Goal: Answer question/provide support: Share knowledge or assist other users

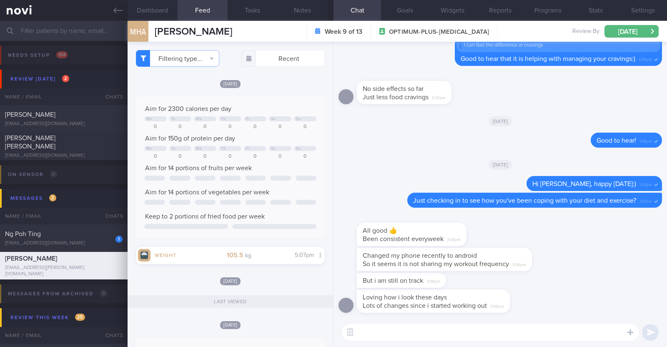
select select "9"
click at [520, 332] on textarea at bounding box center [490, 332] width 297 height 17
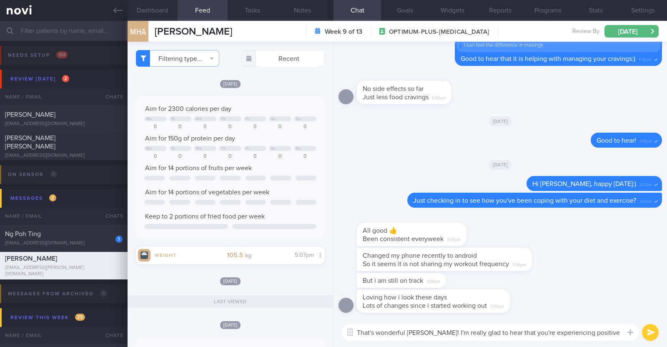
scroll to position [0, 0]
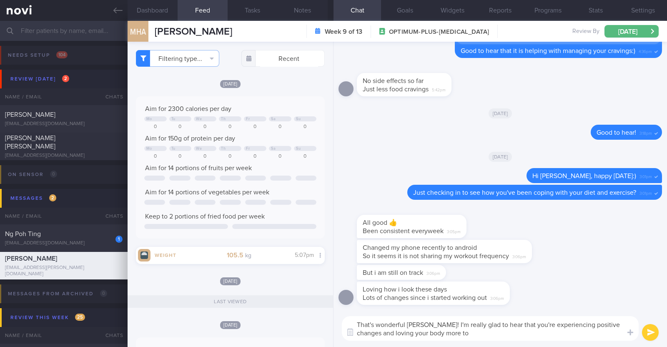
type textarea "That's wonderful Mujahed! I'm really glad to hear that you're experiencing posi…"
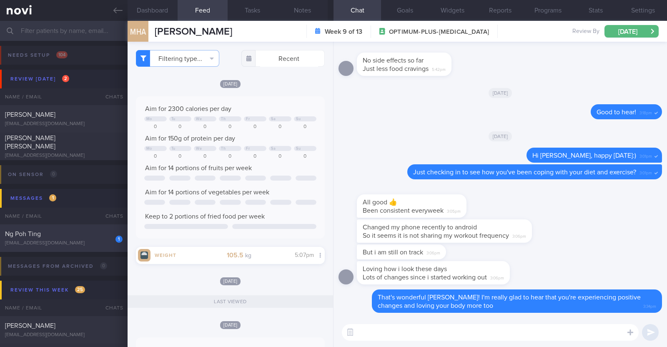
click at [92, 230] on div "Ng Poh Ting" at bounding box center [62, 234] width 115 height 8
type input "R/v with Dr JJ 2/10. R/v 7/10"
type textarea "54F Does not take eggs Co-morbidities: HTN Hyperthyroid s/p carbimazole 2yr In …"
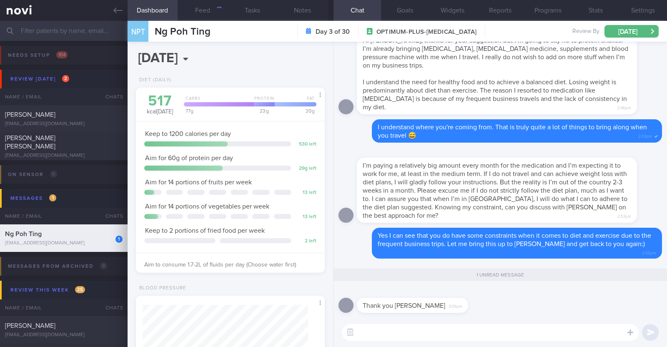
scroll to position [83, 166]
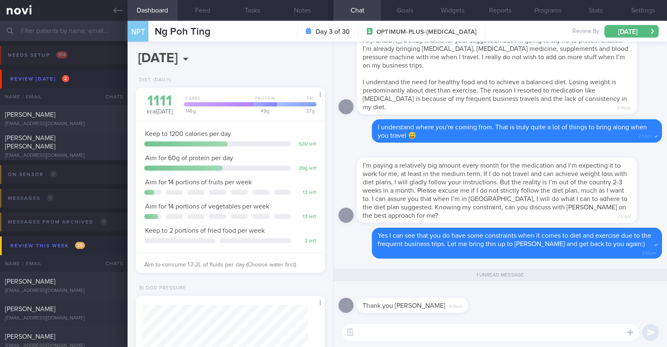
click at [364, 332] on textarea at bounding box center [490, 332] width 297 height 17
type textarea "You're most welcome!"
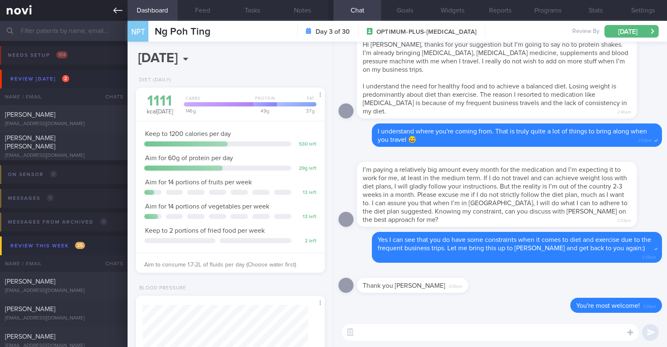
click at [115, 1] on link at bounding box center [64, 10] width 128 height 21
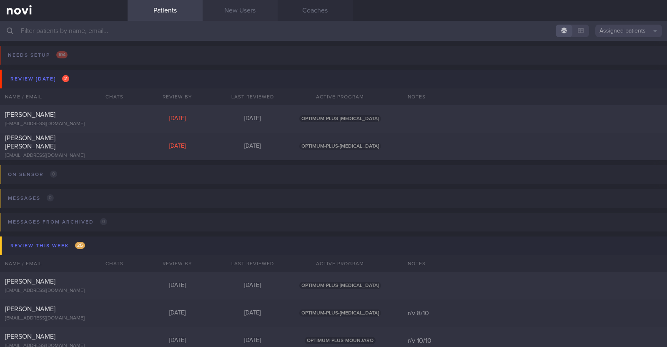
click at [263, 8] on link "New Users" at bounding box center [240, 10] width 75 height 21
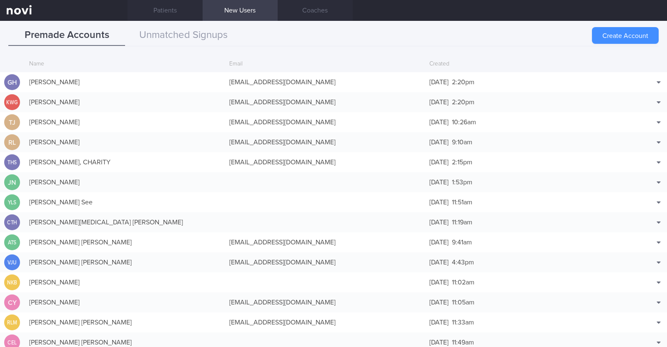
click at [636, 32] on button "Create Account" at bounding box center [625, 35] width 67 height 17
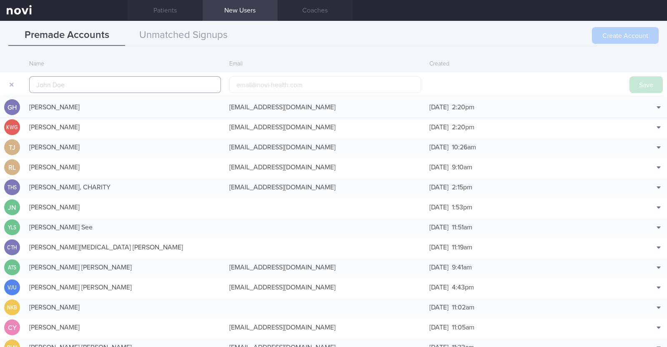
scroll to position [20, 0]
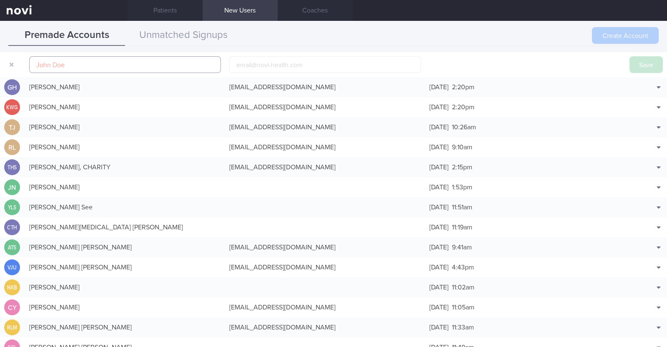
paste input "Melissa Lim"
type input "Melissa Lim"
click at [276, 65] on input "email" at bounding box center [325, 64] width 192 height 17
paste input "dmaenl@yahoo.com"
click at [256, 63] on input "dmaenl@yahoo.com" at bounding box center [325, 64] width 192 height 17
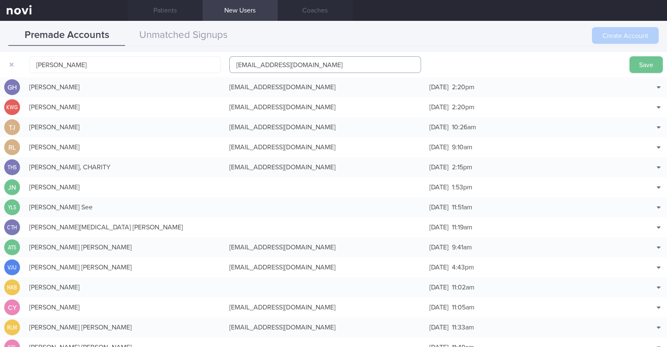
type input "dmaenl1@yahoo.com"
click at [633, 64] on button "Save" at bounding box center [646, 64] width 33 height 17
click at [176, 12] on link "Patients" at bounding box center [165, 10] width 75 height 21
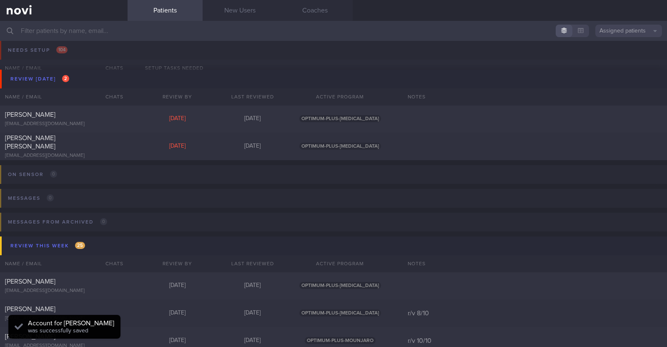
scroll to position [104, 0]
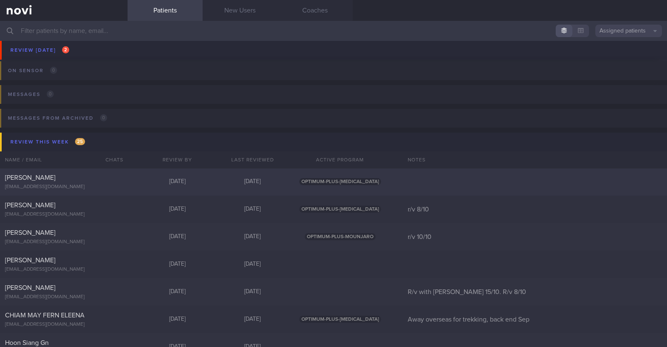
click at [78, 182] on div "Judy Ong judyong85@gmail.com" at bounding box center [64, 181] width 128 height 17
select select "9"
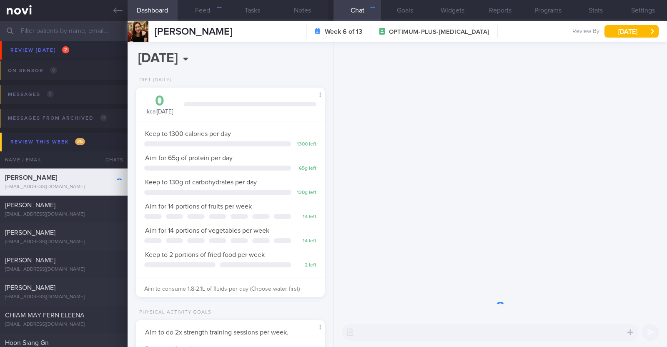
scroll to position [95, 166]
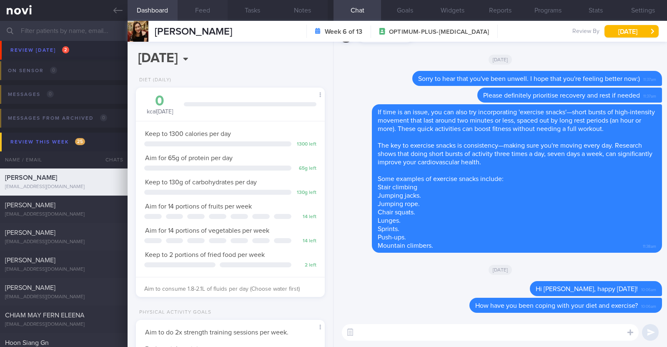
click at [198, 7] on button "Feed" at bounding box center [203, 10] width 50 height 21
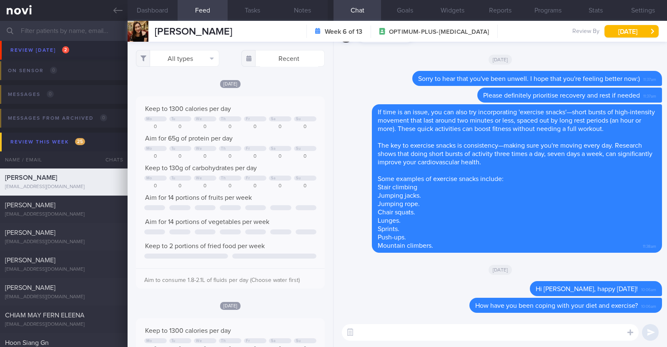
click at [396, 334] on textarea at bounding box center [490, 332] width 297 height 17
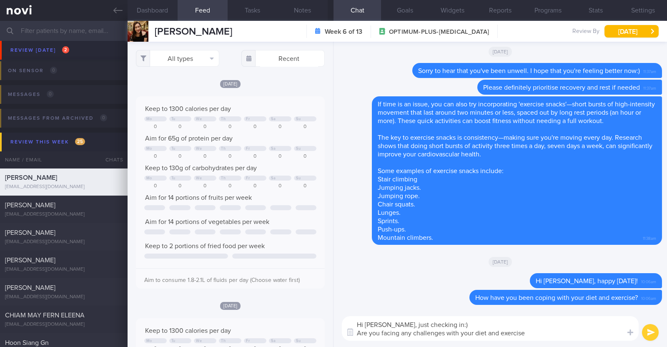
type textarea "Hi Judy, just checking in:) Are you facing any challenges with your diet and ex…"
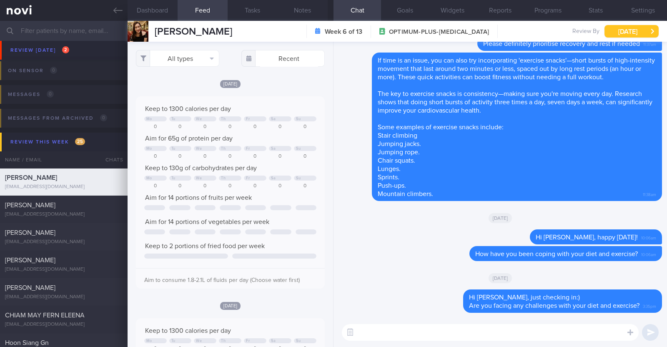
click at [633, 30] on button "[DATE]" at bounding box center [632, 31] width 54 height 13
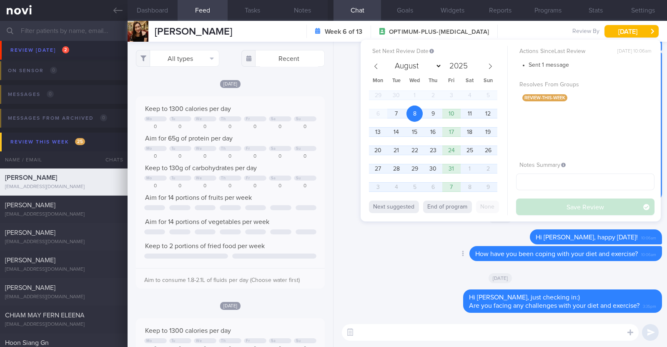
click at [382, 253] on div "Delete How have you been coping with your diet and exercise? 10:06am" at bounding box center [501, 256] width 324 height 20
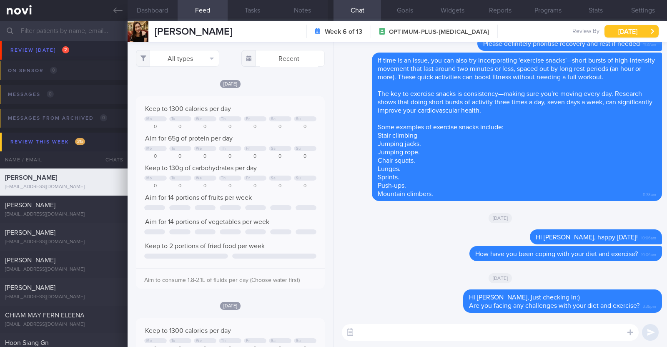
click at [630, 34] on button "[DATE]" at bounding box center [632, 31] width 54 height 13
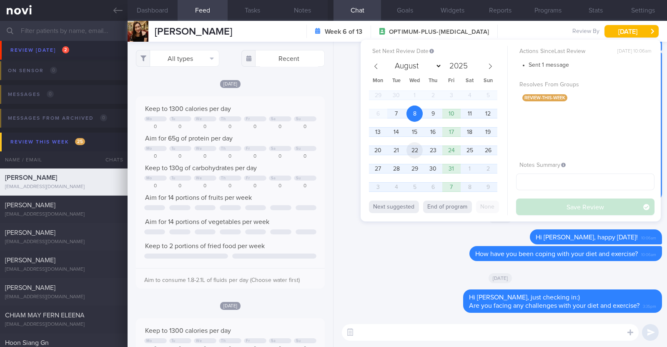
click at [420, 153] on span "22" at bounding box center [414, 150] width 16 height 16
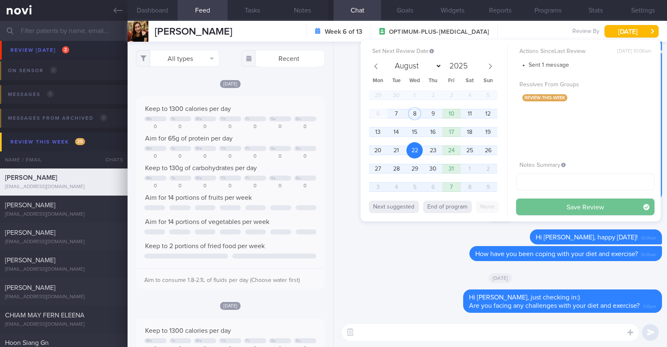
click at [547, 203] on button "Save Review" at bounding box center [585, 206] width 138 height 17
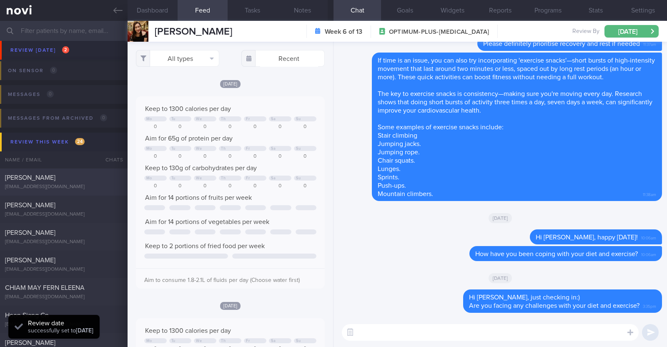
click at [76, 186] on div "xtraice4@gmail.com" at bounding box center [64, 187] width 118 height 6
type input "r/v 8/10"
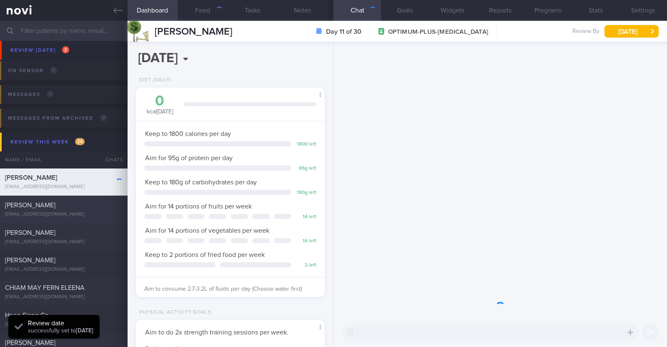
scroll to position [95, 166]
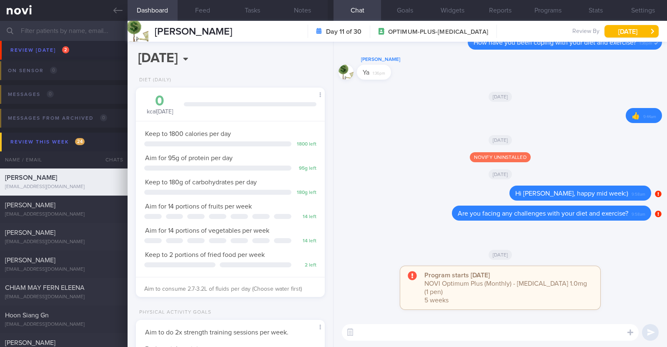
click at [618, 251] on div "Sat, 27 Sep" at bounding box center [501, 254] width 324 height 23
click at [424, 334] on textarea at bounding box center [490, 332] width 297 height 17
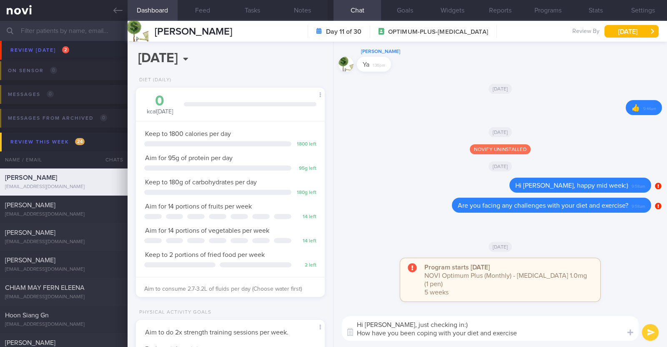
type textarea "Hi Alan, just checking in:) How have you been coping with your diet and exercis…"
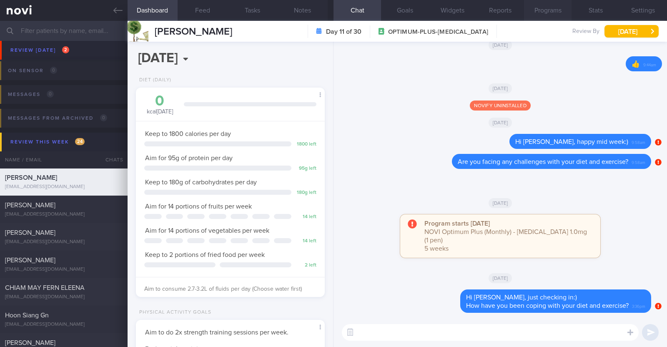
click at [540, 4] on button "Programs" at bounding box center [548, 10] width 48 height 21
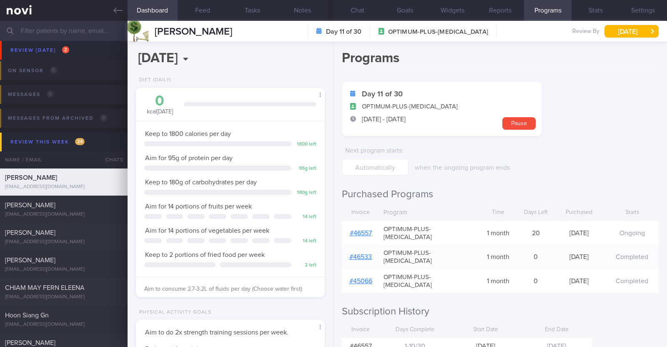
click at [369, 230] on link "# 46557" at bounding box center [361, 233] width 22 height 7
click at [369, 119] on span "27 Sep - 26 Oct" at bounding box center [384, 119] width 44 height 8
click at [364, 13] on button "Chat" at bounding box center [358, 10] width 48 height 21
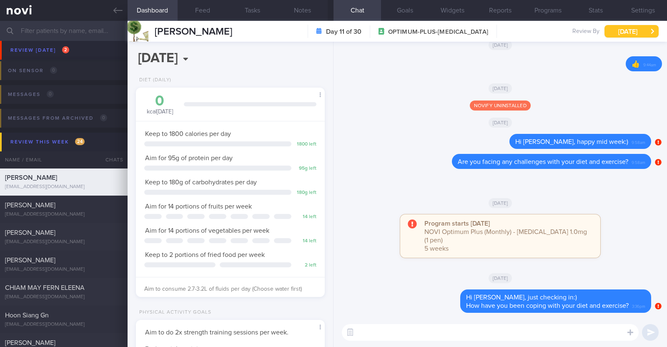
click at [615, 28] on button "[DATE]" at bounding box center [632, 31] width 54 height 13
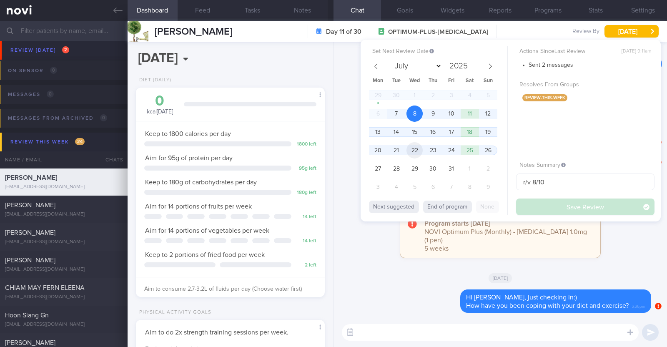
click at [420, 154] on span "22" at bounding box center [414, 150] width 16 height 16
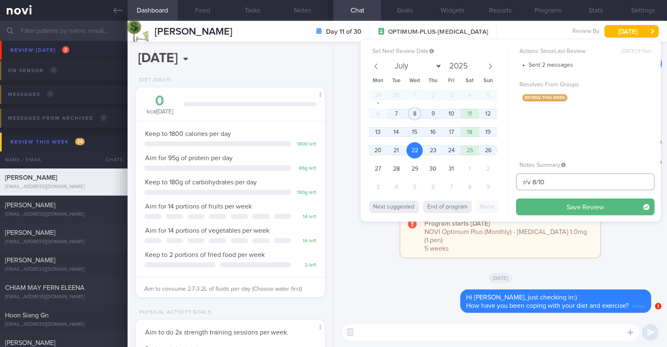
click at [538, 181] on input "r/v 8/10" at bounding box center [585, 181] width 138 height 17
type input "r/v 22/10"
click at [570, 202] on button "Save Review" at bounding box center [585, 206] width 138 height 17
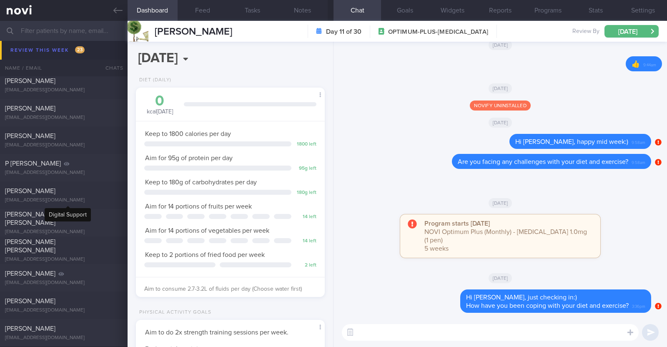
scroll to position [573, 0]
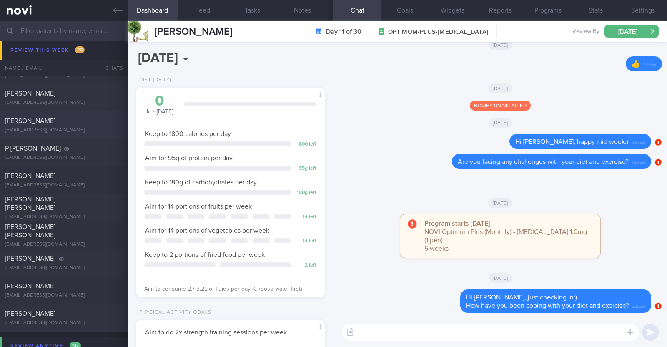
click at [67, 128] on div "[EMAIL_ADDRESS][DOMAIN_NAME]" at bounding box center [64, 130] width 118 height 6
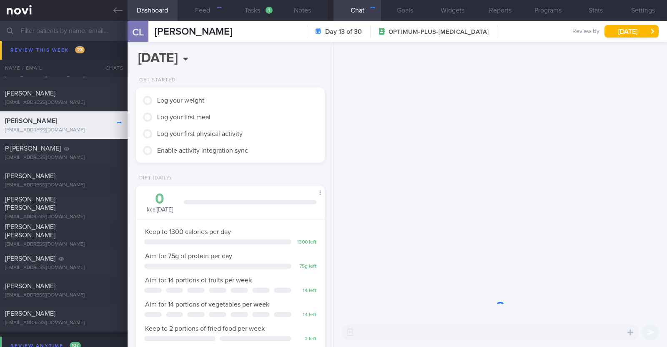
scroll to position [95, 166]
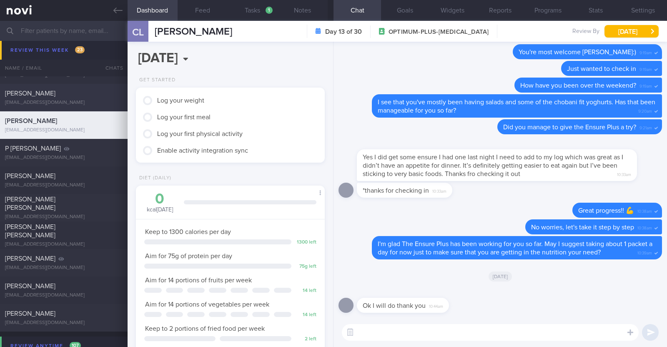
click at [65, 98] on div "Heather Armstrong harmstrong@gmail.com" at bounding box center [64, 97] width 128 height 17
type input "R/v 1/10. KIV downgrade to digital support. r/v 8/10"
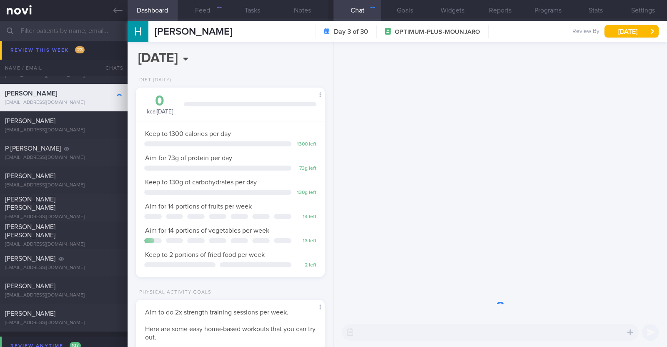
scroll to position [95, 166]
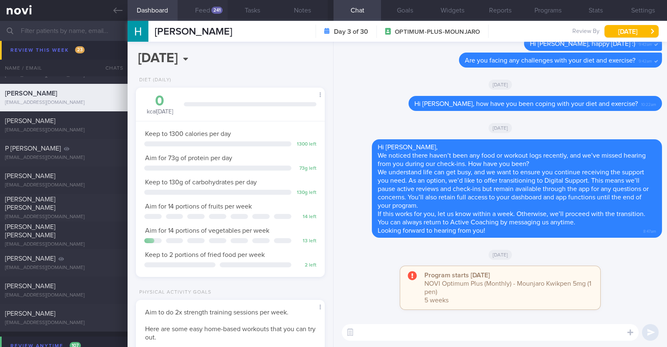
click at [203, 12] on button "Feed 241" at bounding box center [203, 10] width 50 height 21
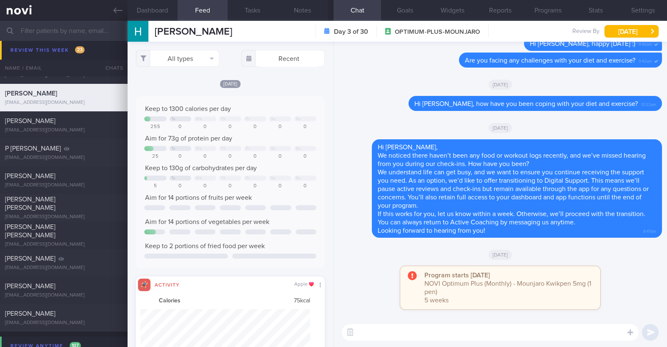
scroll to position [43, 170]
click at [197, 64] on button "All types" at bounding box center [177, 58] width 83 height 17
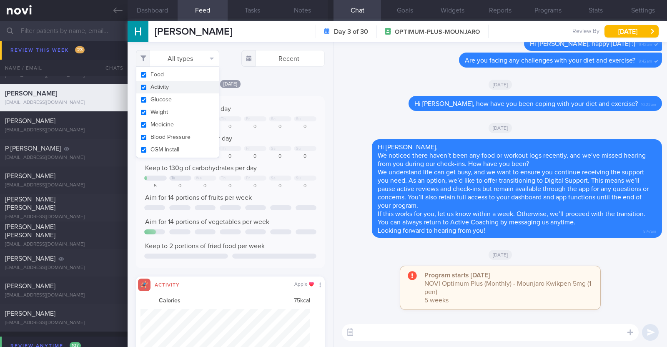
click at [183, 83] on button "Activity" at bounding box center [177, 87] width 83 height 13
checkbox input "false"
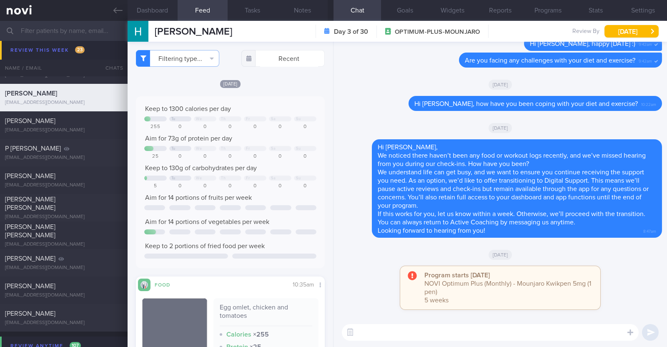
click at [274, 80] on div "[DATE]" at bounding box center [230, 83] width 189 height 9
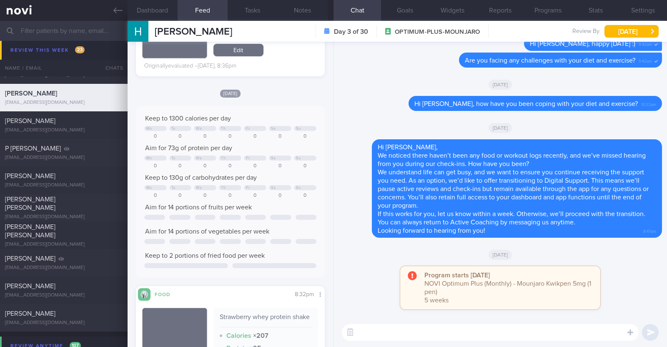
scroll to position [364, 0]
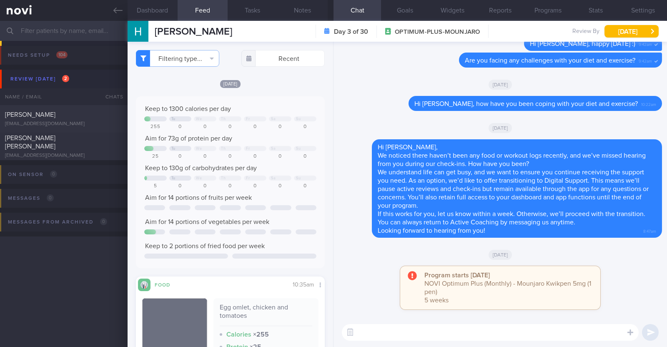
select select "9"
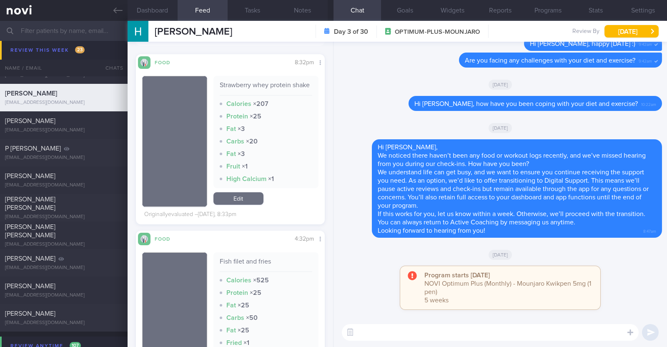
scroll to position [625, 0]
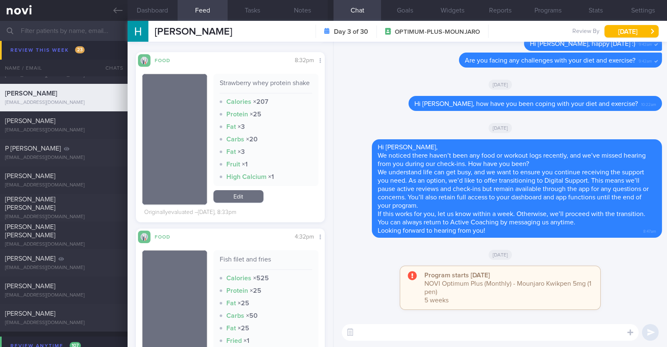
click at [248, 203] on link "Edit" at bounding box center [238, 196] width 50 height 13
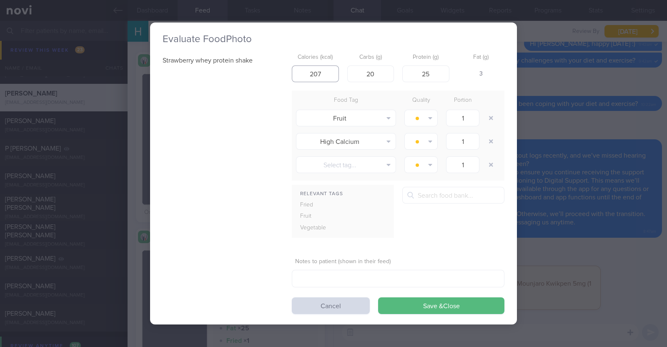
click at [327, 74] on input "207" at bounding box center [315, 73] width 47 height 17
type input "207"
click at [378, 297] on button "Save & Close" at bounding box center [441, 305] width 126 height 17
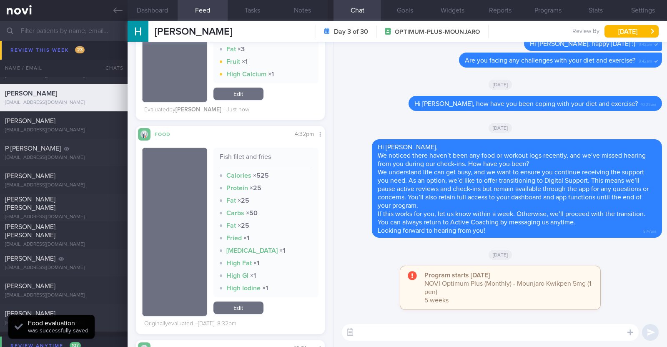
scroll to position [729, 0]
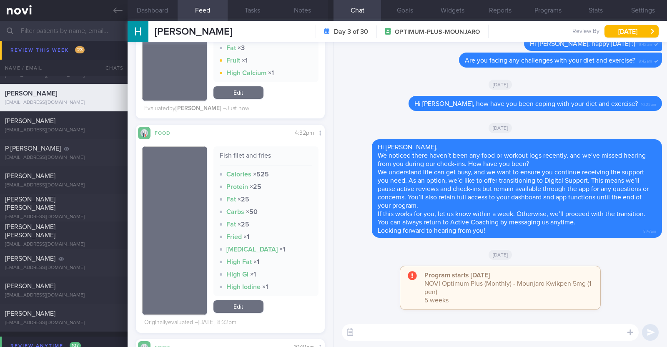
click at [243, 313] on link "Edit" at bounding box center [238, 306] width 50 height 13
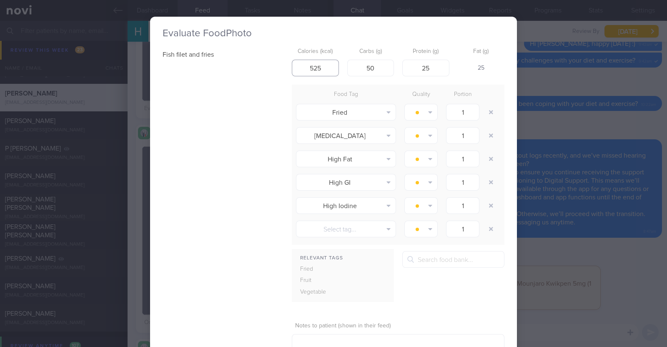
click at [325, 64] on input "525" at bounding box center [315, 68] width 47 height 17
type input "525"
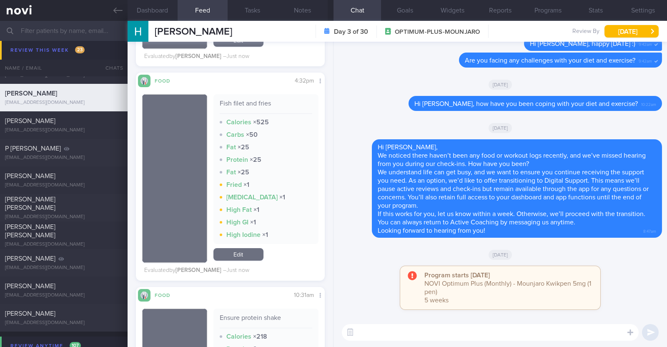
scroll to position [938, 0]
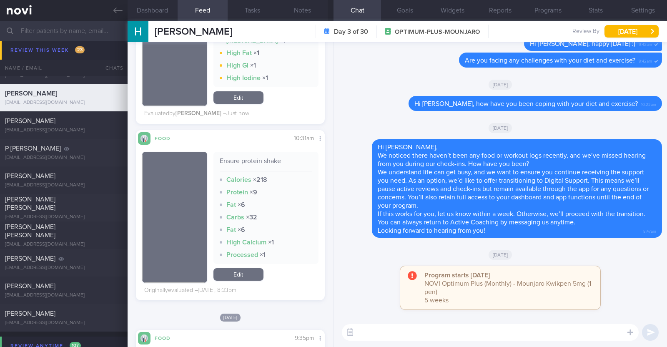
click at [243, 279] on link "Edit" at bounding box center [238, 274] width 50 height 13
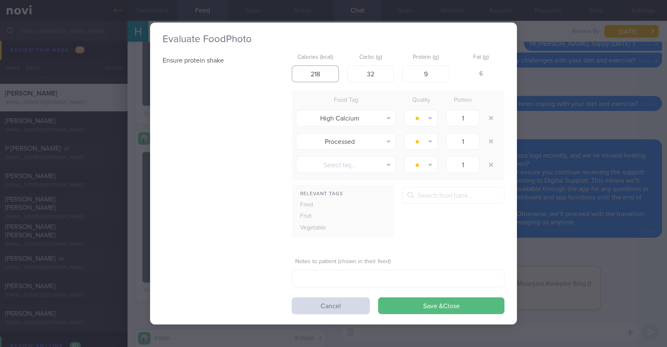
click at [328, 74] on input "218" at bounding box center [315, 73] width 47 height 17
type input "218"
click at [378, 297] on button "Save & Close" at bounding box center [441, 305] width 126 height 17
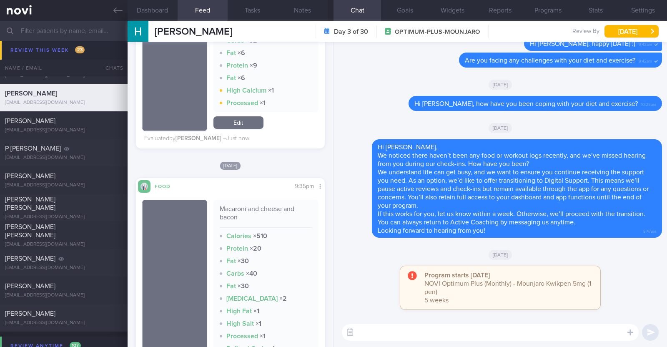
scroll to position [1094, 0]
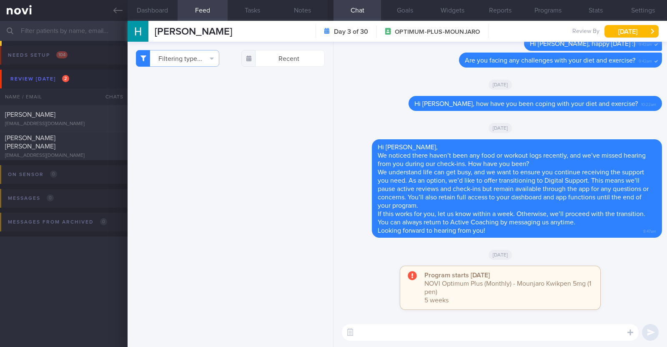
select select "9"
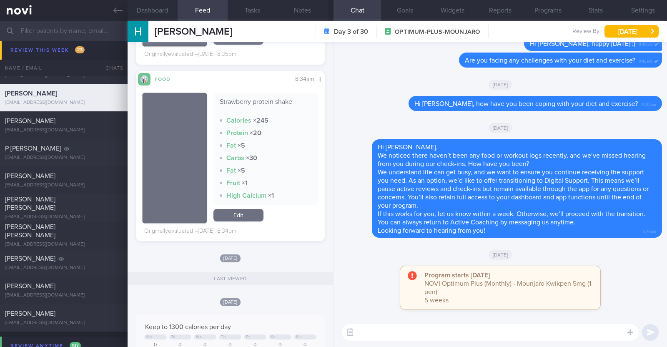
scroll to position [1667, 0]
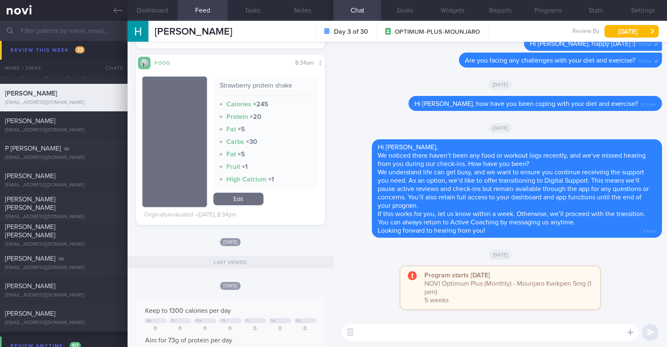
click at [392, 336] on textarea at bounding box center [490, 332] width 297 height 17
type textarea "Hi Heather, thank you for logging your meals:)"
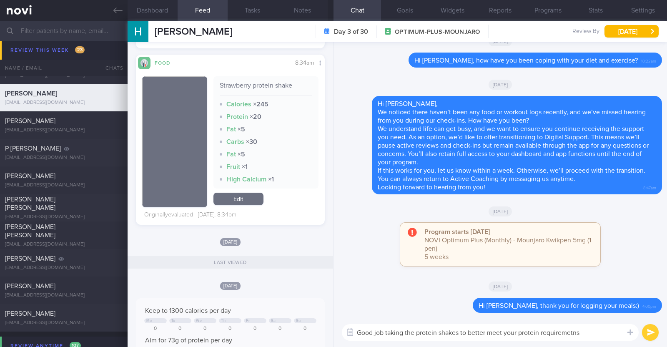
type textarea "Good job taking the protein shakes to better meet your protein requirements"
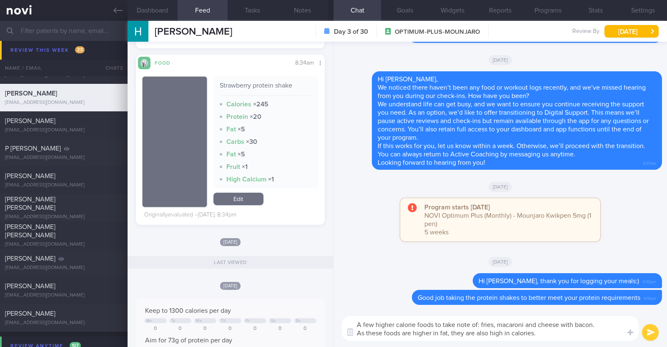
scroll to position [0, 0]
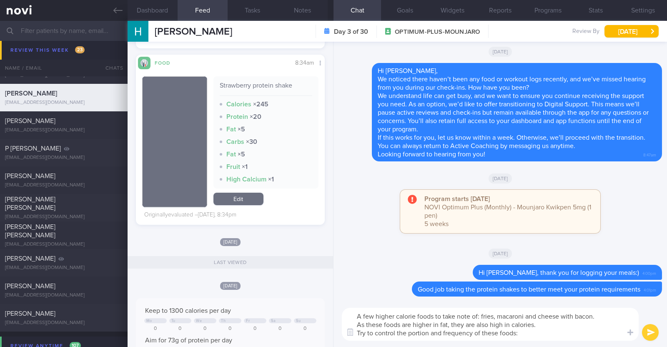
type textarea "A few higher calorie foods to take note of: fries, macaroni and cheese with bac…"
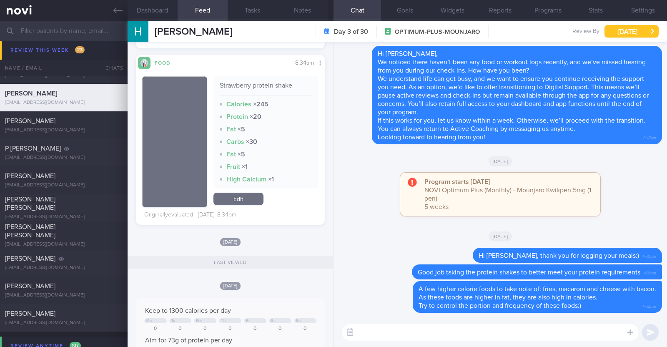
click at [635, 28] on button "[DATE]" at bounding box center [632, 31] width 54 height 13
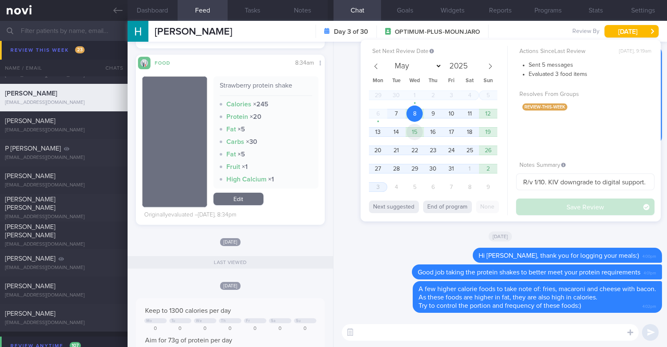
click at [421, 131] on span "15" at bounding box center [414, 132] width 16 height 16
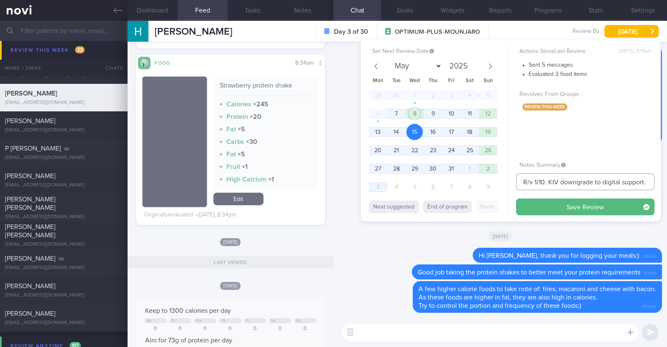
click at [560, 185] on input "R/v 1/10. KIV downgrade to digital support. r/v 8/10" at bounding box center [585, 181] width 138 height 17
drag, startPoint x: 523, startPoint y: 182, endPoint x: 667, endPoint y: 192, distance: 143.8
click at [667, 192] on div "Dashboard Feed 241 Tasks Notes Chat Goals Widgets Reports Programs Stats Settin…" at bounding box center [397, 184] width 539 height 326
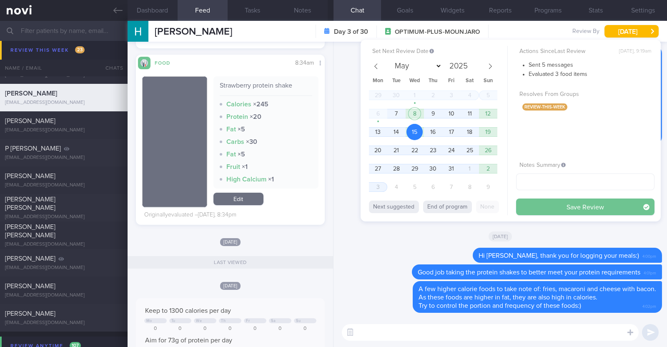
click at [610, 212] on button "Save Review" at bounding box center [585, 206] width 138 height 17
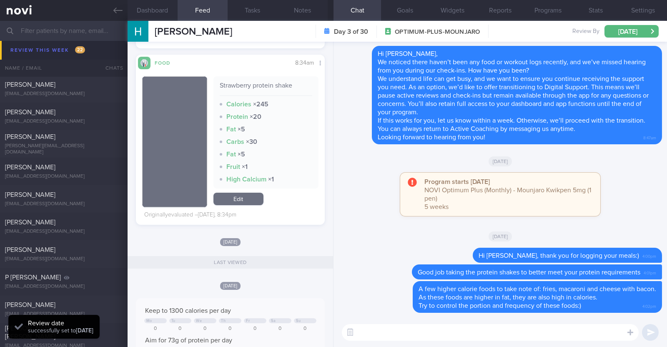
scroll to position [521, 0]
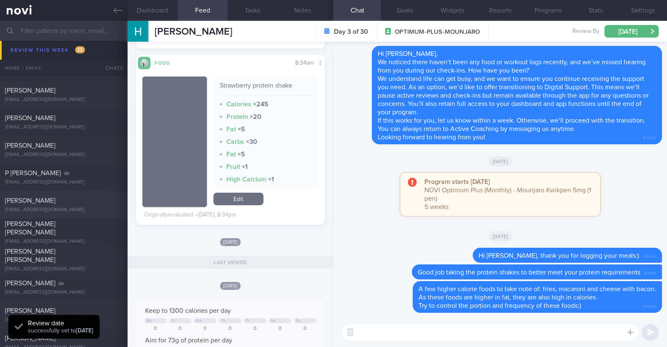
click at [53, 201] on span "Damilola Dawodu" at bounding box center [30, 200] width 50 height 7
type input "R/v with Dr Kyle 25/9. r/v 9/10"
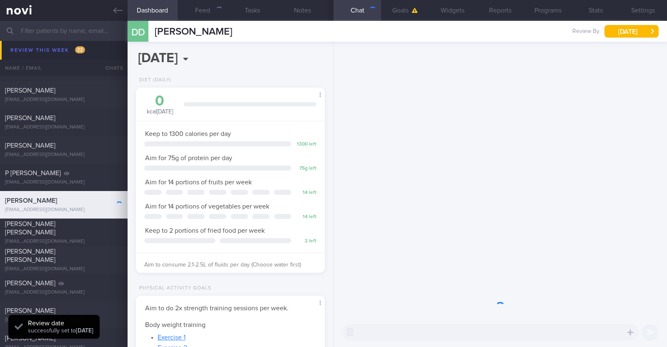
scroll to position [95, 166]
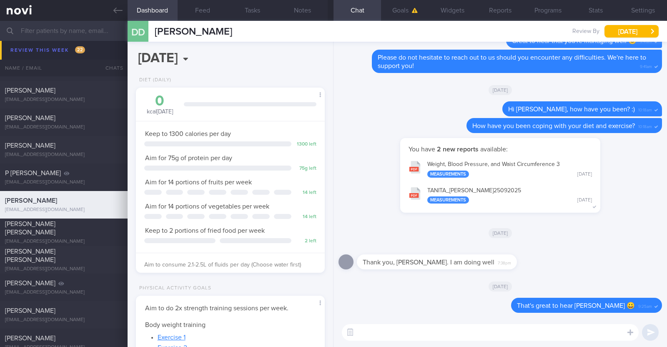
click at [396, 226] on div "[DATE]" at bounding box center [501, 232] width 324 height 23
click at [630, 35] on button "[DATE]" at bounding box center [632, 31] width 54 height 13
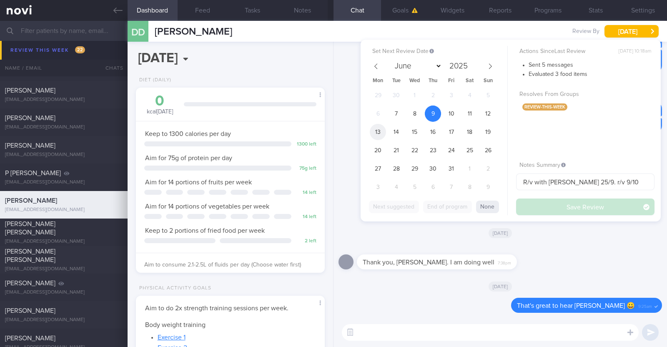
click at [374, 126] on span "13" at bounding box center [378, 132] width 16 height 16
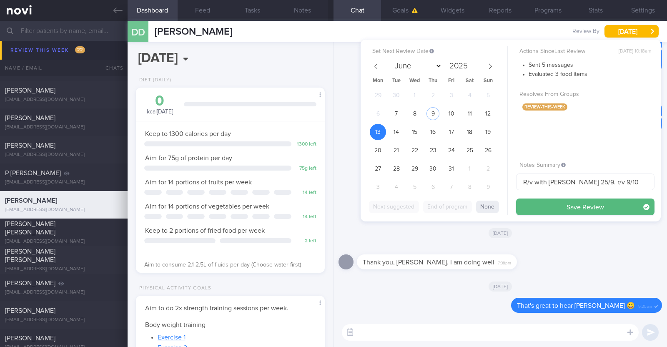
click at [386, 226] on div "[DATE]" at bounding box center [501, 232] width 324 height 23
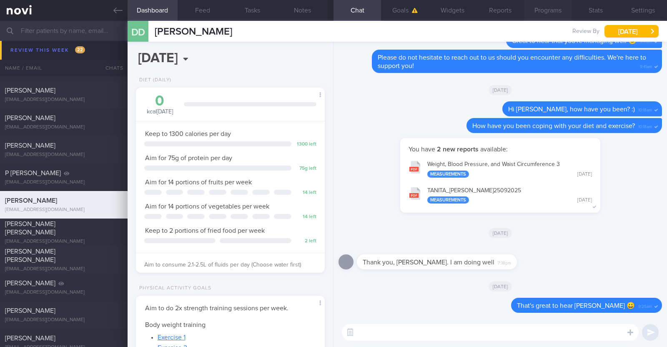
click at [542, 10] on button "Programs" at bounding box center [548, 10] width 48 height 21
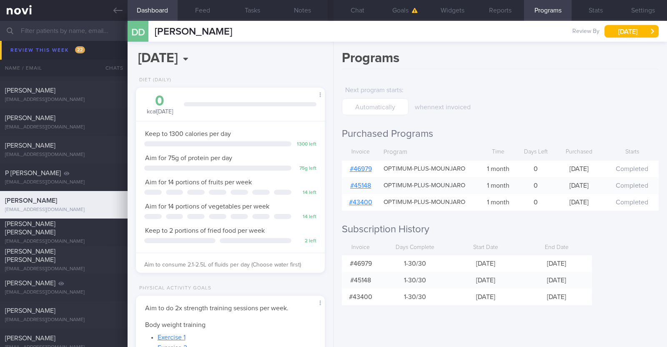
click at [361, 168] on link "# 46979" at bounding box center [361, 169] width 22 height 7
click at [296, 9] on button "Notes" at bounding box center [303, 10] width 50 height 21
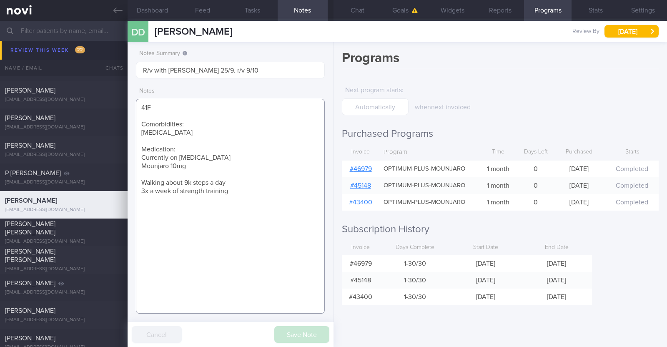
drag, startPoint x: 228, startPoint y: 189, endPoint x: 140, endPoint y: 185, distance: 88.1
click at [140, 185] on textarea "41F Comorbidities: Prediabetes Medication: Currently on Ozempic Mounjaro 10mg W…" at bounding box center [230, 206] width 189 height 215
paste textarea "2x a week of strength training Doing running 2x a week as well"
click at [295, 333] on button "Save Note" at bounding box center [301, 334] width 55 height 17
drag, startPoint x: 190, startPoint y: 168, endPoint x: 130, endPoint y: 168, distance: 60.5
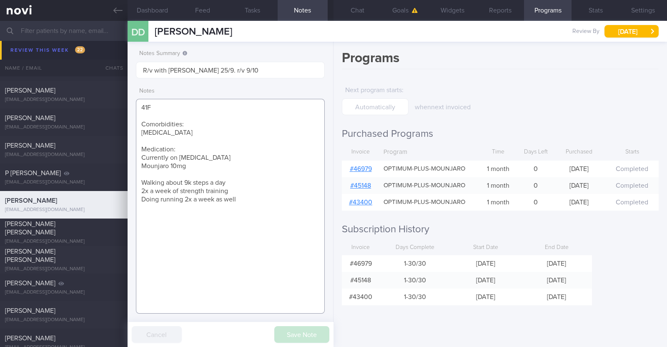
click at [130, 168] on div "Notes Summary R/v with Dr Kyle 25/9. r/v 9/10 Notes 41F Comorbidities: Prediabe…" at bounding box center [231, 194] width 206 height 305
paste textarea "2.5"
drag, startPoint x: 208, startPoint y: 158, endPoint x: 140, endPoint y: 158, distance: 68.4
click at [140, 158] on textarea "41F Comorbidities: Prediabetes Medication: Currently on Ozempic Mounjaro 12.5mg…" at bounding box center [230, 206] width 189 height 215
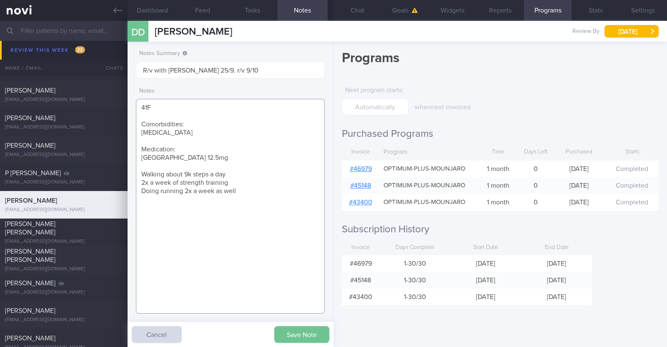
type textarea "41F Comorbidities: Prediabetes Medication: Mounjaro 12.5mg Walking about 9k ste…"
click at [289, 334] on button "Save Note" at bounding box center [301, 334] width 55 height 17
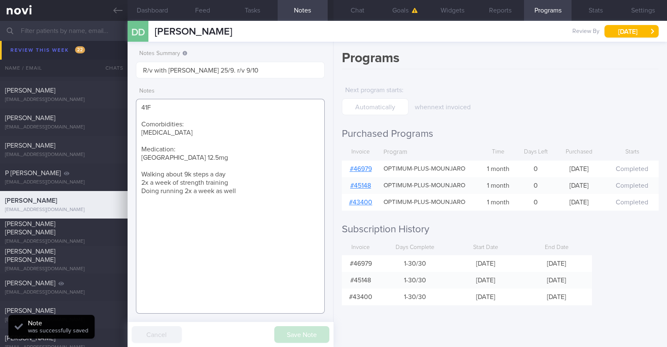
drag, startPoint x: 238, startPoint y: 193, endPoint x: 137, endPoint y: 156, distance: 107.2
click at [137, 156] on textarea "41F Comorbidities: Prediabetes Medication: Mounjaro 12.5mg Walking about 9k ste…" at bounding box center [230, 206] width 189 height 215
click at [541, 108] on p "when next invoiced" at bounding box center [482, 107] width 135 height 8
click at [401, 8] on button "Goals" at bounding box center [405, 10] width 48 height 21
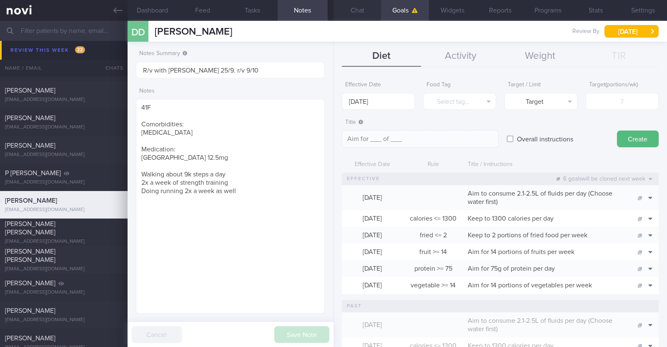
click at [369, 9] on button "Chat" at bounding box center [358, 10] width 48 height 21
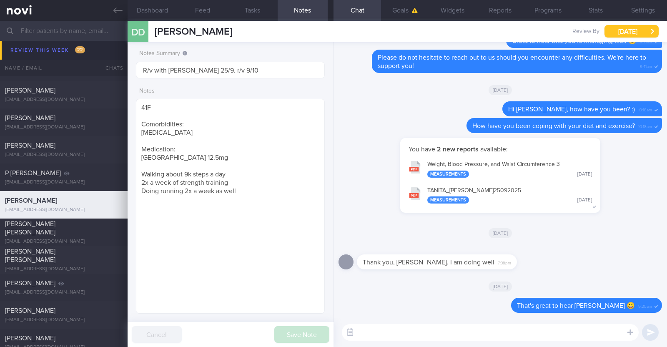
click at [627, 26] on button "[DATE]" at bounding box center [632, 31] width 54 height 13
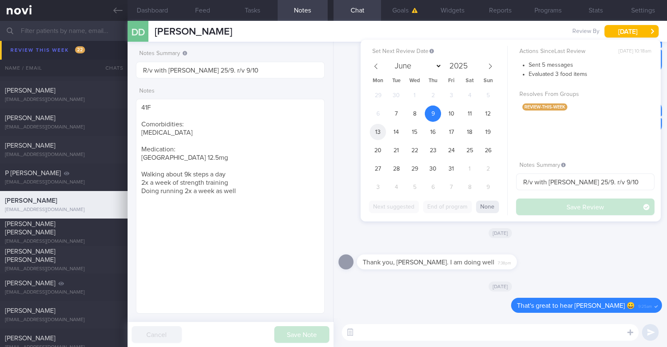
click at [373, 130] on span "13" at bounding box center [378, 132] width 16 height 16
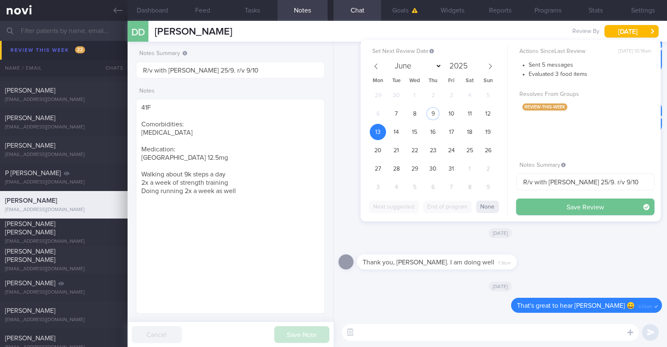
click at [571, 205] on button "Save Review" at bounding box center [585, 206] width 138 height 17
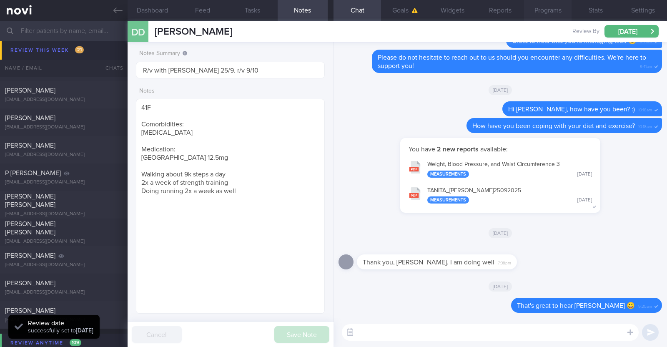
click at [536, 7] on button "Programs" at bounding box center [548, 10] width 48 height 21
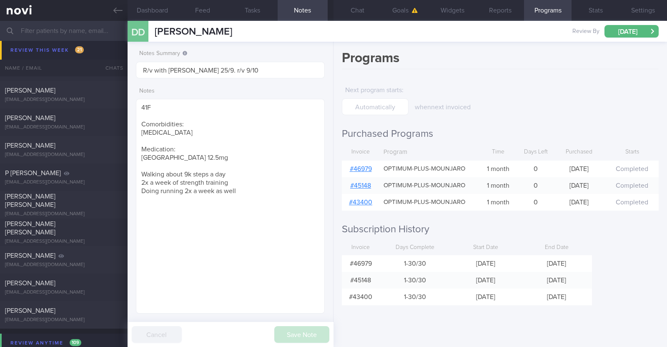
click at [371, 166] on link "# 46979" at bounding box center [361, 169] width 22 height 7
click at [638, 30] on button "[DATE]" at bounding box center [632, 31] width 54 height 13
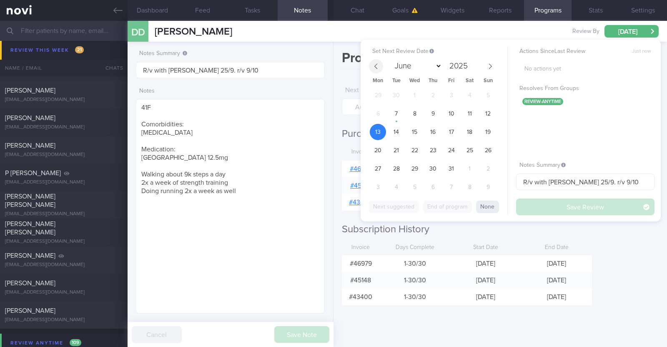
click at [372, 68] on span at bounding box center [376, 66] width 14 height 14
select select "8"
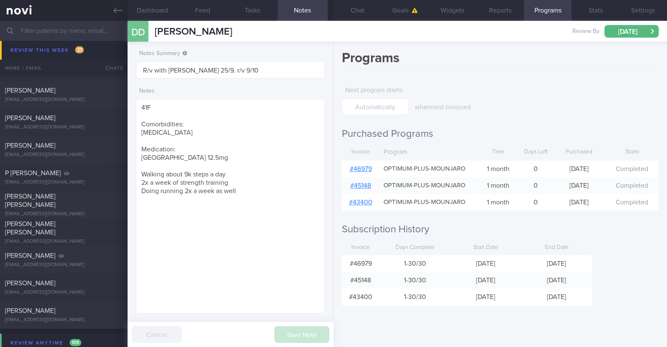
drag, startPoint x: 232, startPoint y: 30, endPoint x: 140, endPoint y: 28, distance: 91.7
click at [140, 28] on div "DD Damilola Dawodu Damilola Dawodu dammie15@gmail.com" at bounding box center [180, 31] width 105 height 21
click at [283, 33] on div "DD Damilola Dawodu Damilola Dawodu dammie15@gmail.com Review By Mon, 13 Oct Set…" at bounding box center [397, 31] width 539 height 21
drag, startPoint x: 240, startPoint y: 28, endPoint x: 156, endPoint y: 37, distance: 84.3
click at [156, 37] on div "DD Damilola Dawodu Damilola Dawodu dammie15@gmail.com Review By Mon, 13 Oct Set…" at bounding box center [397, 31] width 539 height 21
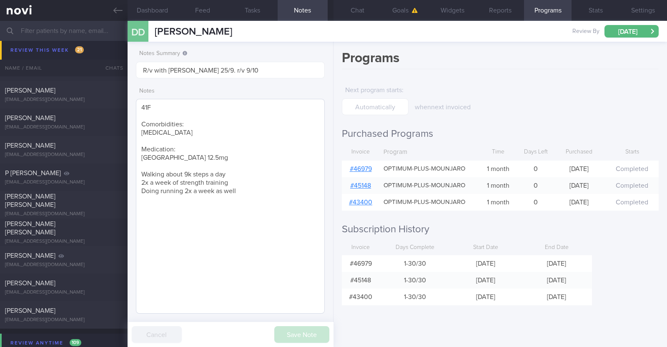
copy span "Damilola Dawodu"
click at [615, 31] on button "[DATE]" at bounding box center [632, 31] width 54 height 13
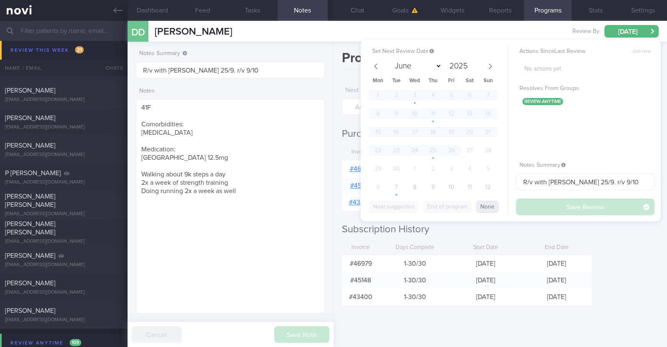
click at [322, 93] on div "Notes 41F Comorbidities: Prediabetes Medication: Mounjaro 12.5mg Walking about …" at bounding box center [230, 198] width 189 height 231
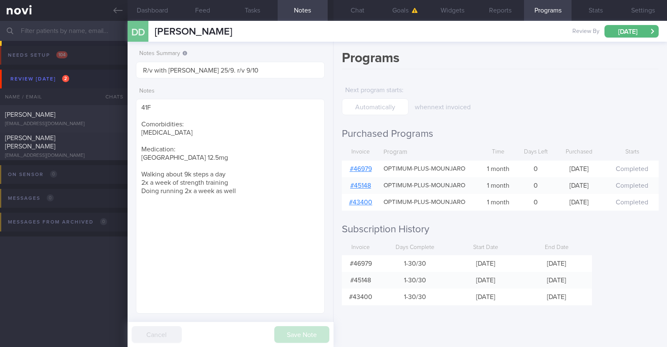
select select "8"
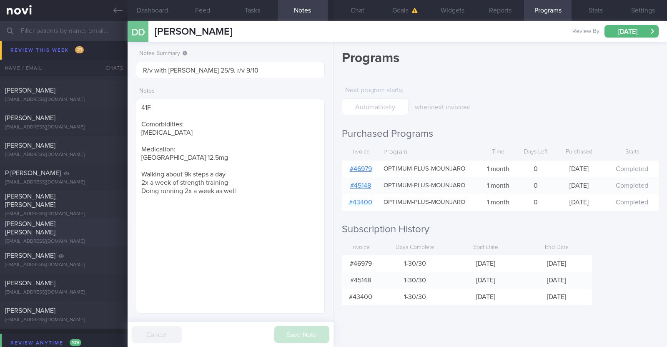
click at [93, 231] on div "[PERSON_NAME] [PERSON_NAME]" at bounding box center [62, 228] width 115 height 17
type input "R/v with [PERSON_NAME] 6/10. R/v 9/10"
type textarea "47F Nil PMHx/ Meds Mounjaro 2.5mg for 2 weeks, then 5mg Walking her dog every 2…"
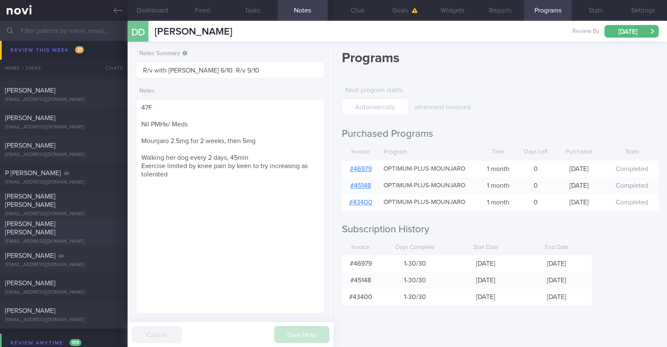
select select "9"
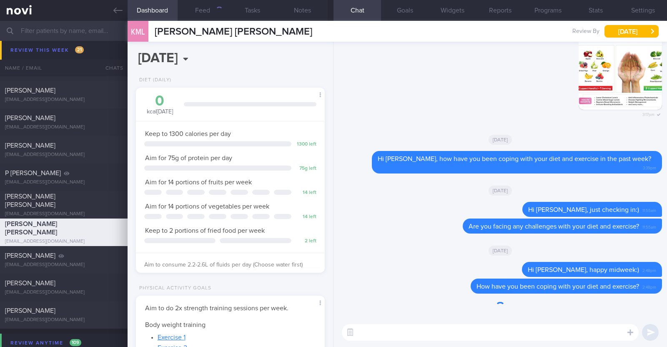
scroll to position [95, 166]
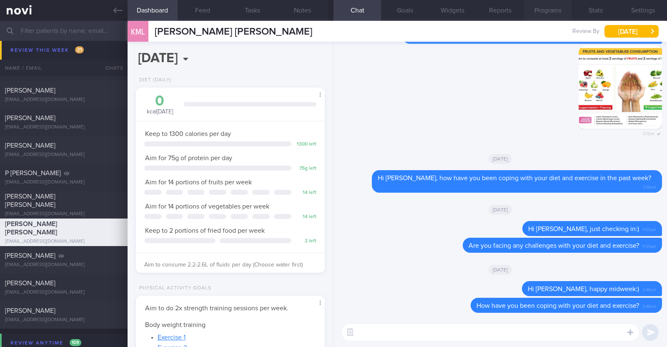
click at [563, 10] on button "Programs" at bounding box center [548, 10] width 48 height 21
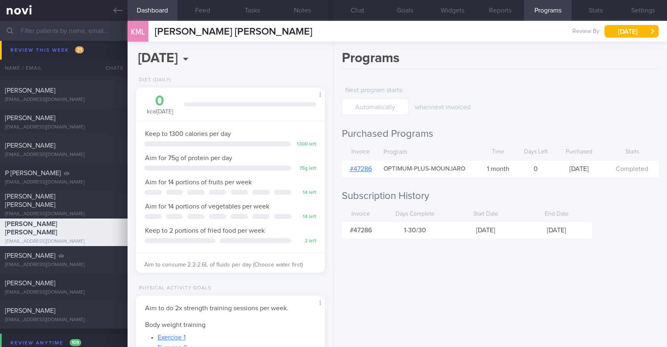
click at [361, 166] on link "# 47286" at bounding box center [361, 169] width 22 height 7
click at [360, 9] on button "Chat" at bounding box center [358, 10] width 48 height 21
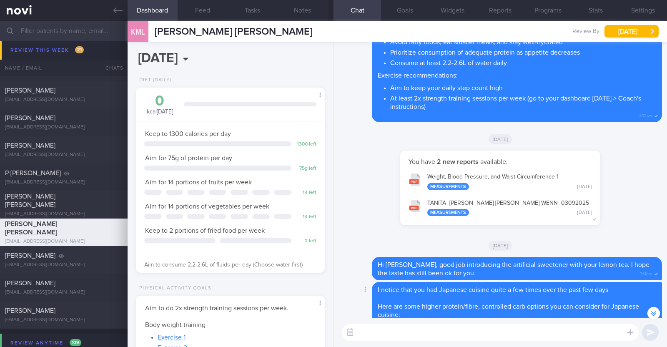
scroll to position [-417, 0]
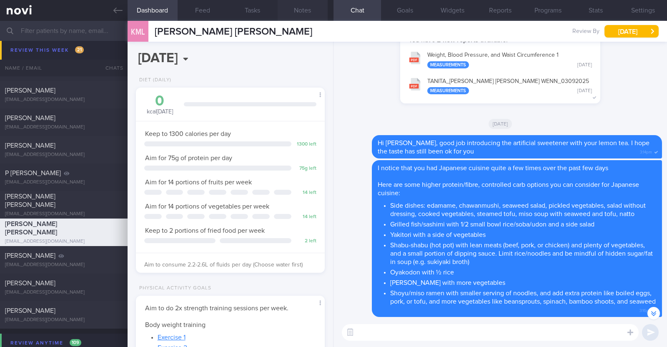
click at [304, 9] on button "Notes" at bounding box center [303, 10] width 50 height 21
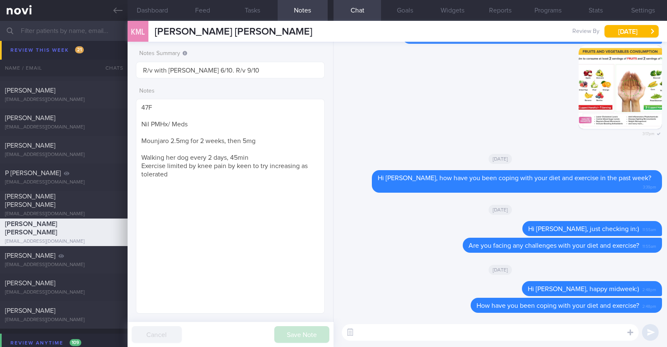
click at [504, 341] on div "​ ​" at bounding box center [501, 332] width 334 height 29
click at [498, 329] on textarea at bounding box center [490, 332] width 297 height 17
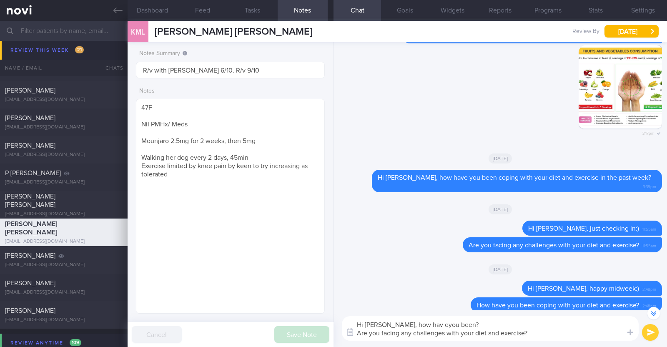
click at [404, 325] on textarea "Hi [PERSON_NAME], how hav eyou been? Are you facing any challenges with your di…" at bounding box center [490, 328] width 297 height 25
type textarea "Hi [PERSON_NAME], how have you been? Are you facing any challenges with your di…"
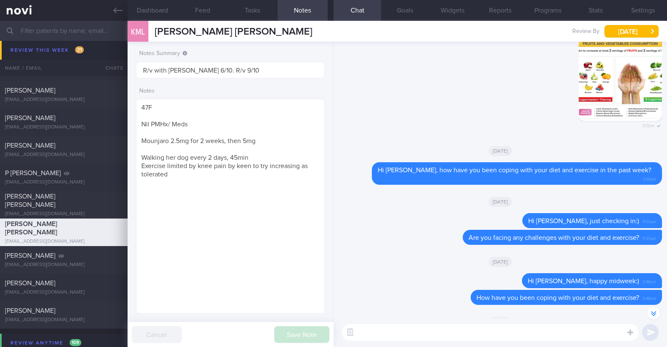
scroll to position [0, 0]
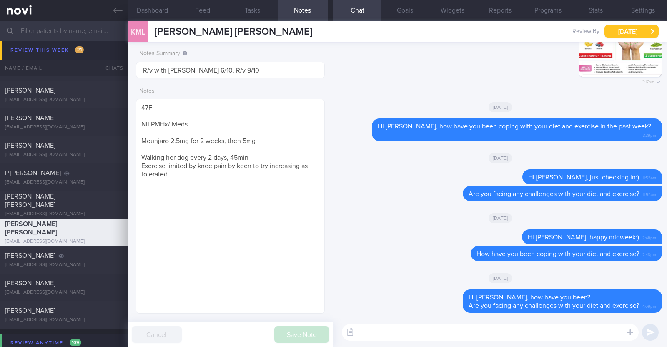
click at [624, 29] on button "[DATE]" at bounding box center [632, 31] width 54 height 13
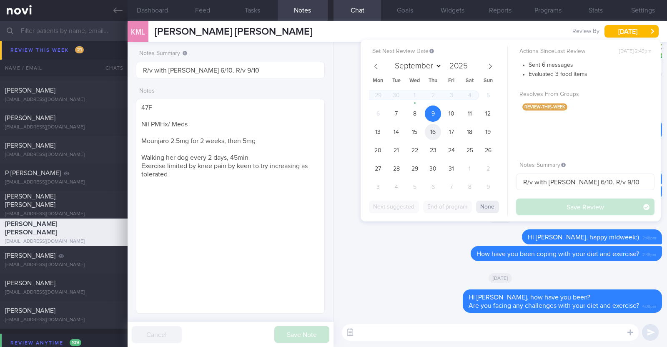
click at [435, 127] on span "16" at bounding box center [433, 132] width 16 height 16
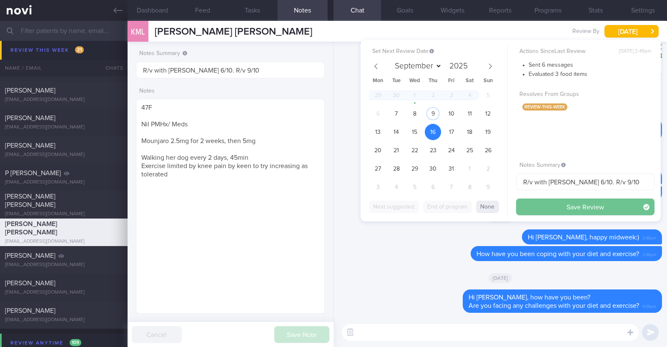
click at [566, 203] on button "Save Review" at bounding box center [585, 206] width 138 height 17
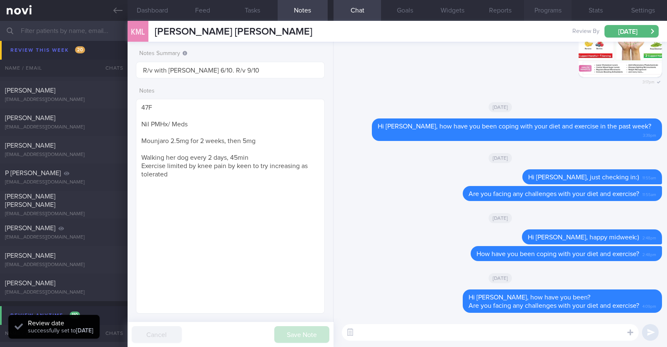
click at [557, 12] on button "Programs" at bounding box center [548, 10] width 48 height 21
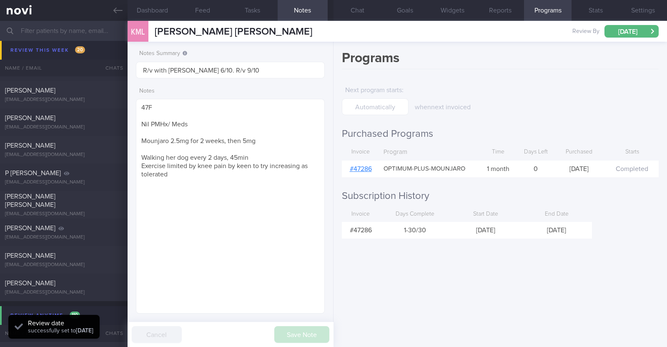
click at [359, 166] on link "# 47286" at bounding box center [361, 169] width 22 height 7
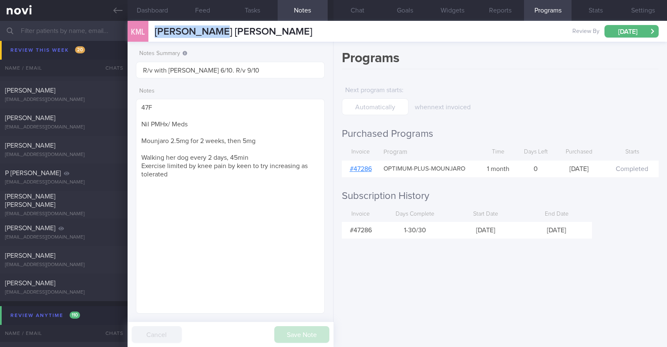
drag, startPoint x: 217, startPoint y: 32, endPoint x: 152, endPoint y: 30, distance: 64.6
click at [152, 30] on div "KML [PERSON_NAME] [PERSON_NAME] [PERSON_NAME] [PERSON_NAME] [EMAIL_ADDRESS][DOM…" at bounding box center [397, 31] width 539 height 21
copy span "[PERSON_NAME] [PERSON_NAME]"
click at [642, 31] on button "[DATE]" at bounding box center [632, 31] width 54 height 13
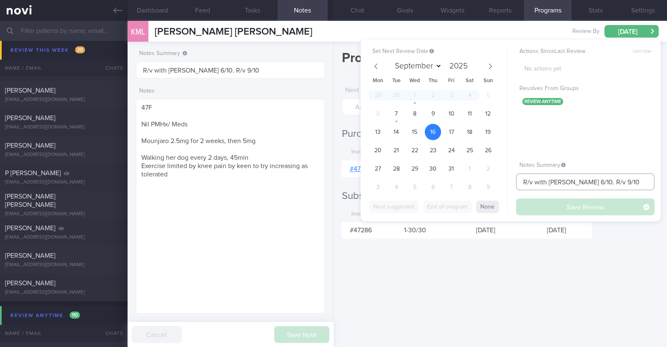
drag, startPoint x: 612, startPoint y: 182, endPoint x: 406, endPoint y: 167, distance: 206.1
click at [406, 167] on div "Set Next Review Date [DATE] September October November [DATE] Mon Tue Wed Thu F…" at bounding box center [511, 131] width 300 height 182
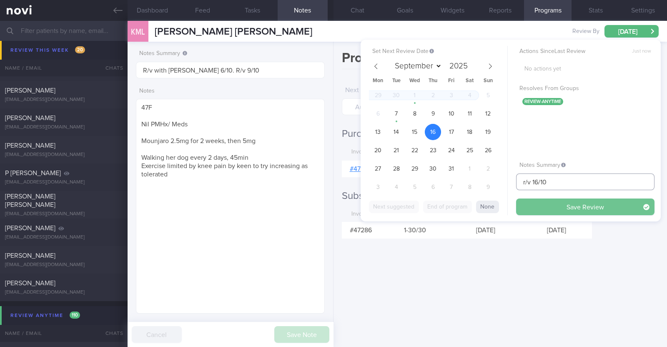
type input "r/v 16/10"
click at [536, 205] on button "Save Review" at bounding box center [585, 206] width 138 height 17
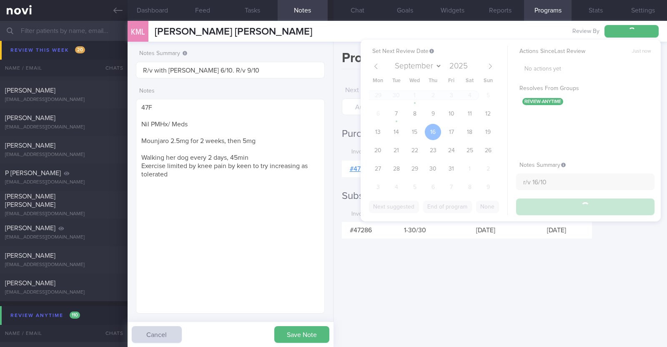
type input "r/v 16/10"
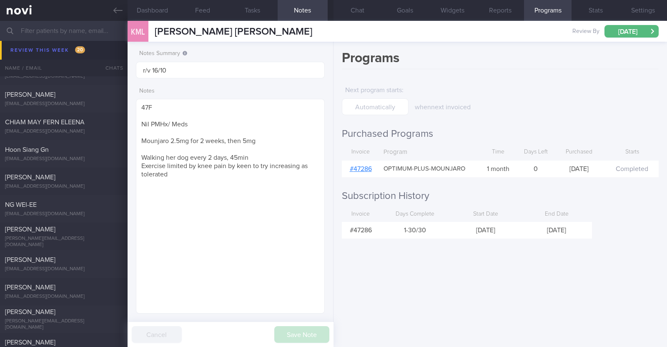
scroll to position [181, 0]
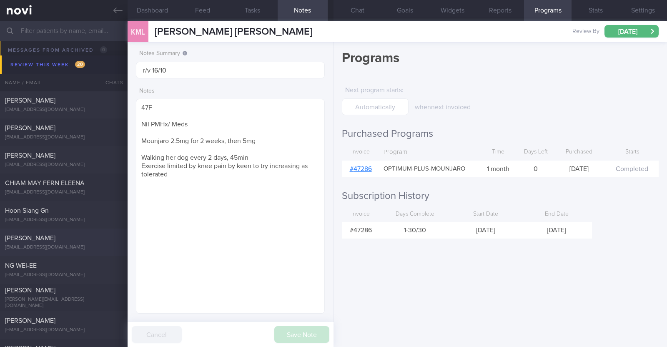
click at [53, 241] on span "[PERSON_NAME]" at bounding box center [30, 238] width 50 height 7
type input "R/v with [PERSON_NAME] on 15/10. R/v 8/10"
type textarea "43F Comorbidities: [MEDICAL_DATA] (2016) Nil meds/ supplements Mounjaro 5mg Mos…"
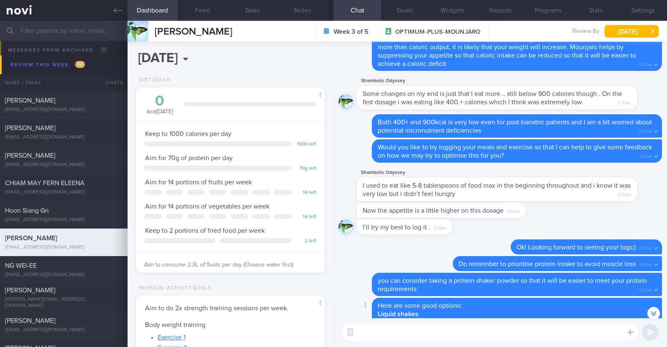
scroll to position [-364, 0]
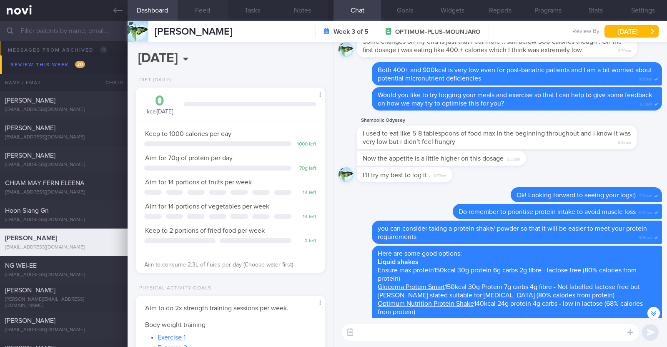
click at [196, 6] on button "Feed" at bounding box center [203, 10] width 50 height 21
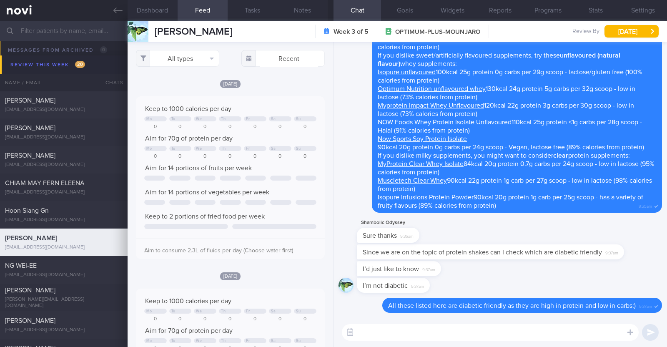
click at [414, 331] on textarea at bounding box center [490, 332] width 297 height 17
click at [363, 332] on textarea "Hi Shaleni," at bounding box center [490, 332] width 297 height 17
click at [445, 336] on textarea "Hi Shaleni," at bounding box center [490, 332] width 297 height 17
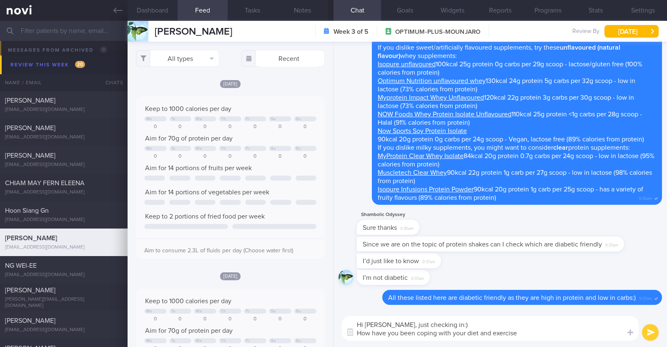
type textarea "Hi Shaleni, just checking in:) How have you been coping with your diet and exer…"
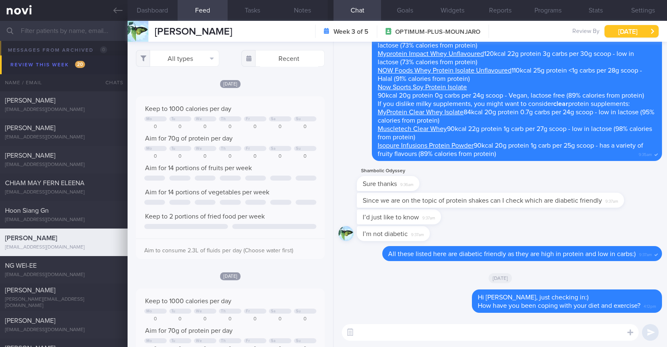
click at [616, 35] on button "Wed, 8 Oct" at bounding box center [632, 31] width 54 height 13
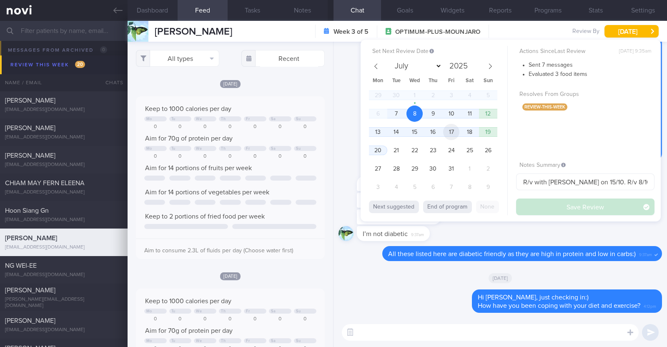
click at [452, 131] on span "17" at bounding box center [451, 132] width 16 height 16
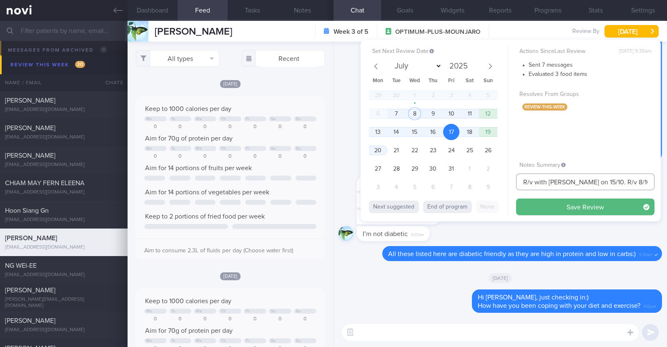
click at [611, 179] on input "R/v with Dr Kyle on 15/10. R/v 8/10" at bounding box center [585, 181] width 138 height 17
type input "R/v with [PERSON_NAME] on 15/10. R/v 17/10"
click at [589, 199] on button "Save Review" at bounding box center [585, 206] width 138 height 17
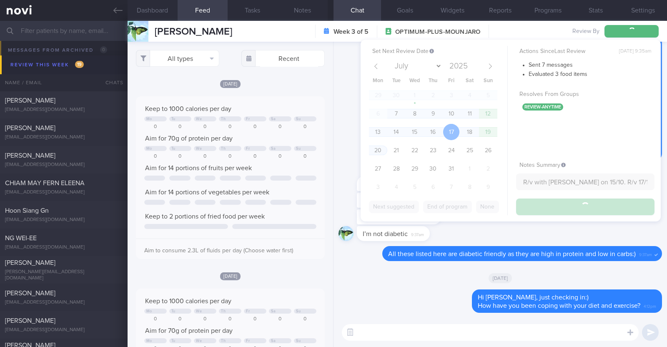
type input "R/v with [PERSON_NAME] on 15/10. R/v 17/10"
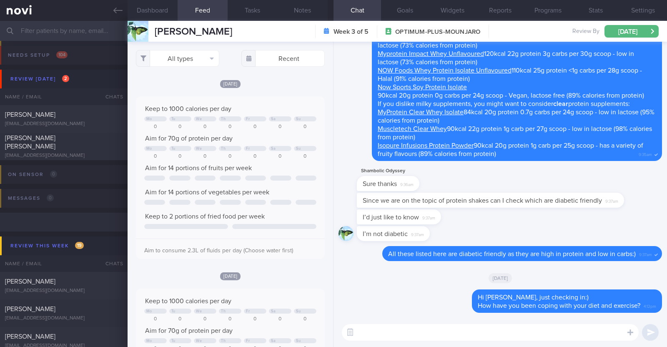
select select "9"
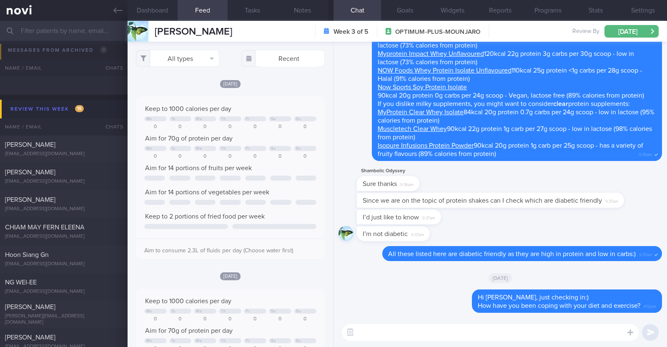
scroll to position [198, 0]
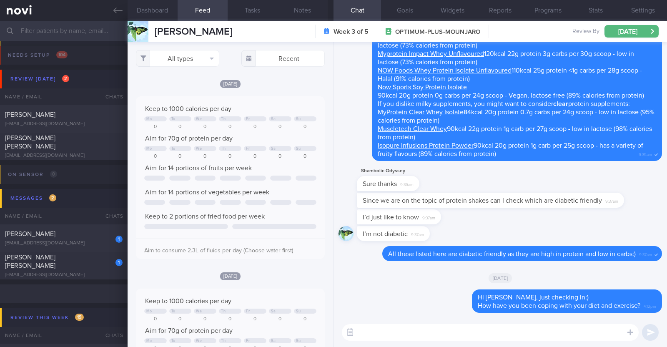
select select "9"
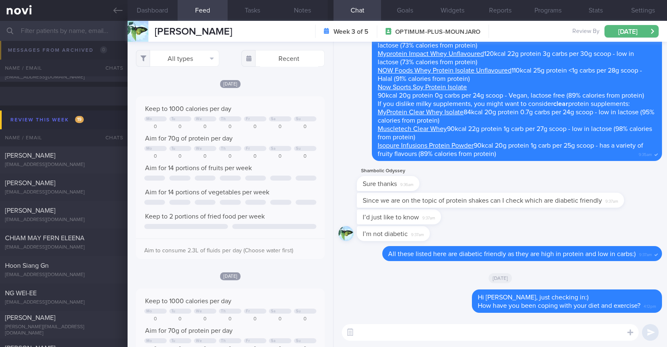
scroll to position [95, 166]
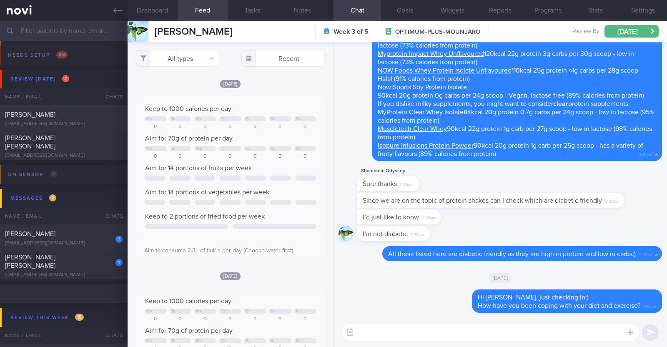
select select "9"
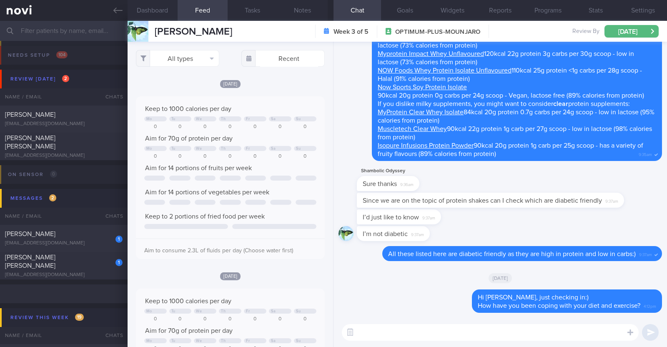
scroll to position [95, 166]
select select "9"
click at [73, 272] on div "kmaelim@gmail.com" at bounding box center [64, 275] width 118 height 6
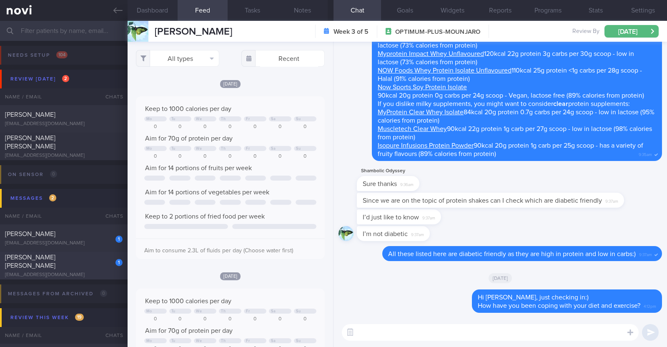
type input "r/v 16/10"
type textarea "47F Nil PMHx/ Meds Mounjaro 2.5mg for 2 weeks, then 5mg Walking her dog every 2…"
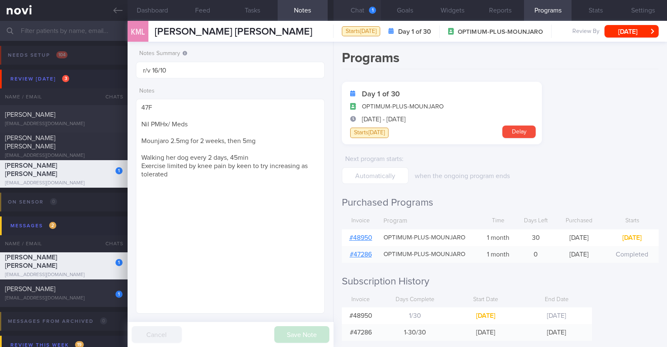
click at [365, 3] on button "Chat 1" at bounding box center [358, 10] width 48 height 21
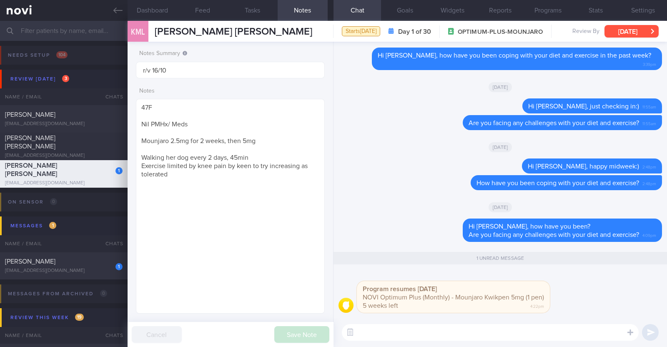
click at [625, 36] on button "[DATE]" at bounding box center [632, 31] width 54 height 13
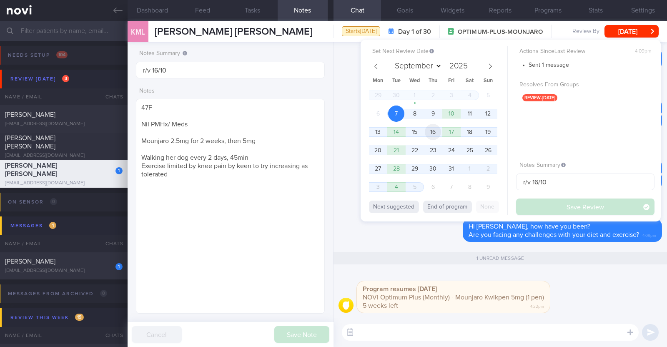
click at [432, 134] on span "16" at bounding box center [433, 132] width 16 height 16
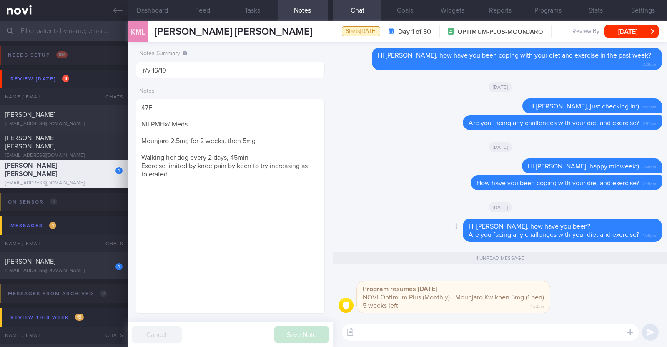
click at [364, 234] on div "Delete Hi Mae, how have you been? Are you facing any challenges with your diet …" at bounding box center [501, 232] width 324 height 28
click at [630, 33] on button "[DATE]" at bounding box center [632, 31] width 54 height 13
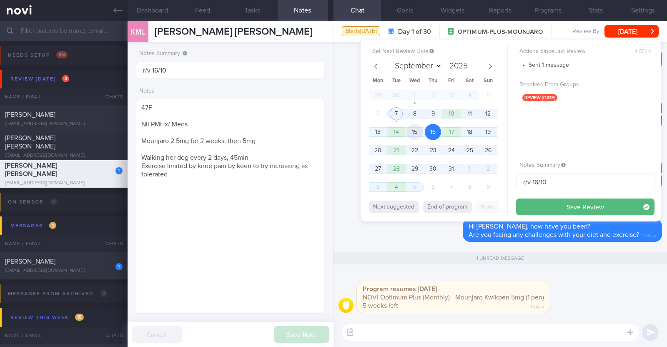
click at [418, 136] on span "15" at bounding box center [414, 132] width 16 height 16
drag, startPoint x: 551, startPoint y: 178, endPoint x: 392, endPoint y: 176, distance: 158.9
click at [392, 176] on div "Set Next Review Date 15 Oct 2025 September October November December 2025 Mon T…" at bounding box center [511, 131] width 300 height 182
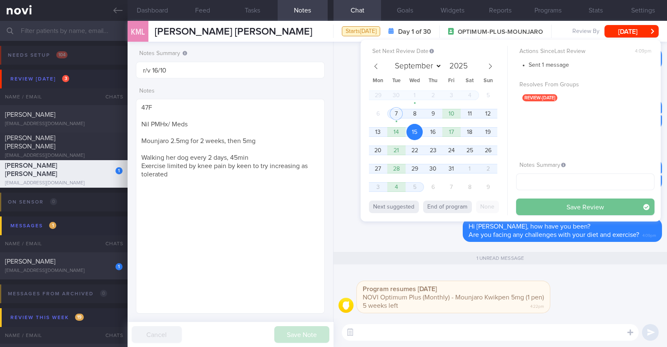
click at [529, 206] on button "Save Review" at bounding box center [585, 206] width 138 height 17
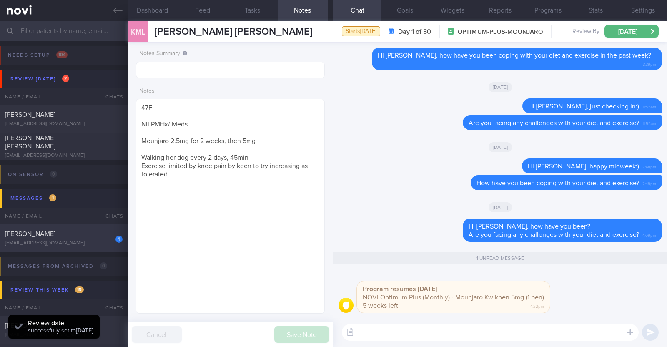
click at [67, 232] on div "Damilola Dawodu" at bounding box center [62, 234] width 115 height 8
type input "R/v with Dr Kyle 25/9. r/v 9/10"
type textarea "41F Comorbidities: Prediabetes Medication: Mounjaro 12.5mg Walking about 9k ste…"
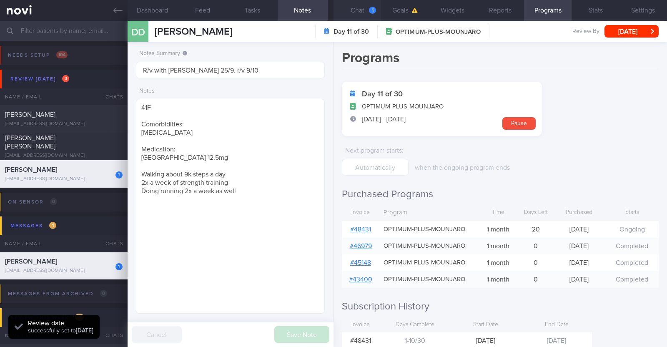
click at [351, 11] on button "Chat 1" at bounding box center [358, 10] width 48 height 21
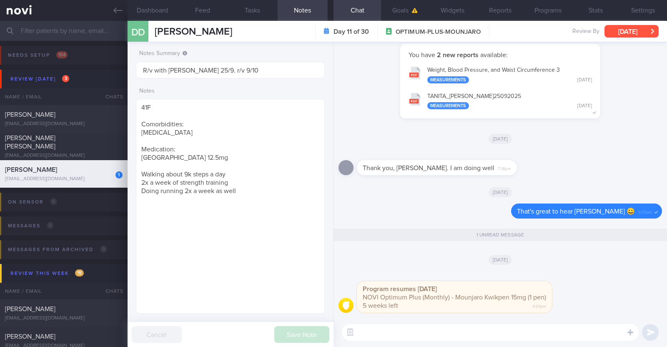
click at [619, 34] on button "[DATE]" at bounding box center [632, 31] width 54 height 13
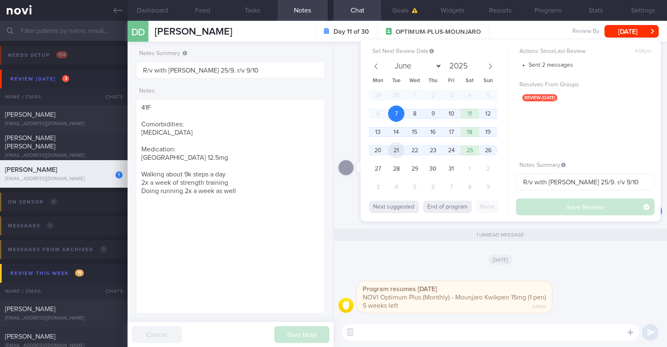
click at [396, 150] on span "21" at bounding box center [396, 150] width 16 height 16
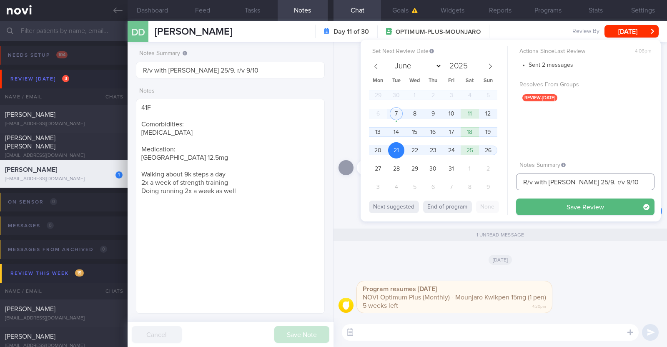
drag, startPoint x: 632, startPoint y: 186, endPoint x: 479, endPoint y: 178, distance: 153.6
click at [492, 186] on div "Set Next Review Date 21 Oct 2025 June July August September October November De…" at bounding box center [511, 131] width 300 height 182
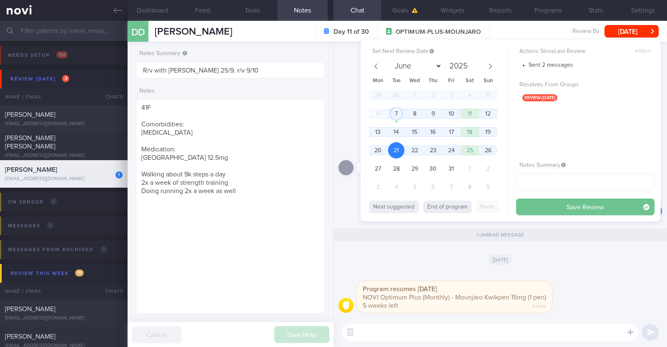
click at [554, 211] on button "Save Review" at bounding box center [585, 206] width 138 height 17
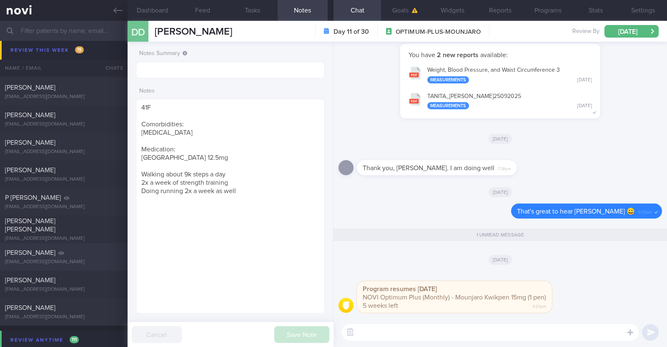
scroll to position [156, 0]
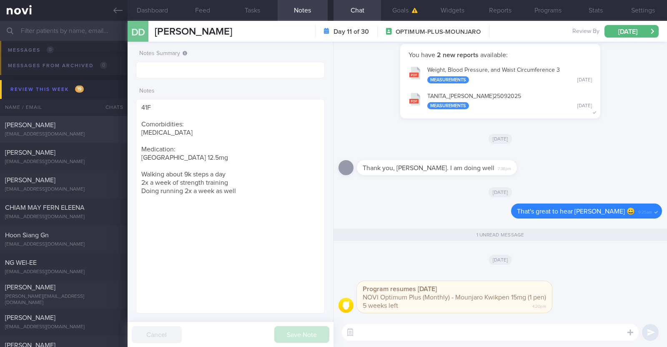
click at [75, 128] on div "[PERSON_NAME]" at bounding box center [62, 125] width 115 height 8
type input "r/v 10/10"
type textarea "59F Nil PMHx Mounjaro 10mg Walking the dog (30min) daily, Aqua spin (50-60min) …"
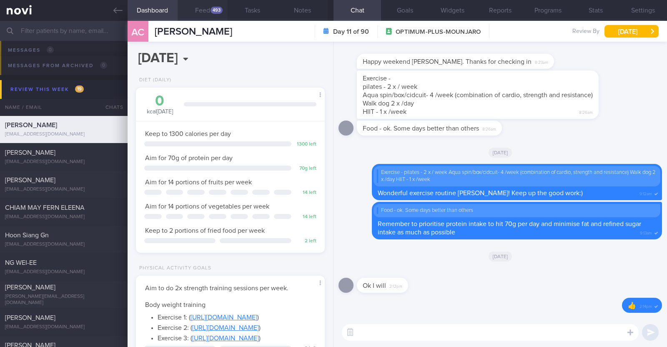
scroll to position [95, 166]
click at [203, 11] on button "Feed 493" at bounding box center [203, 10] width 50 height 21
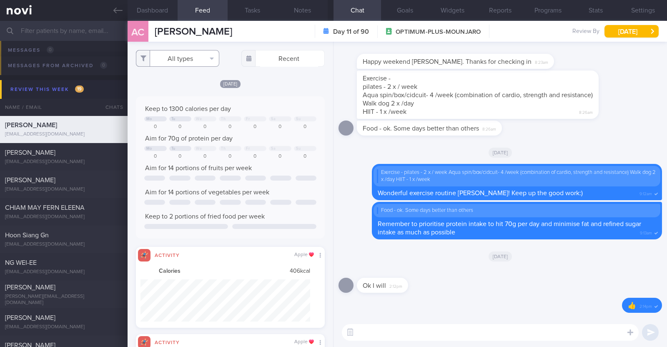
click at [191, 58] on button "All types" at bounding box center [177, 58] width 83 height 17
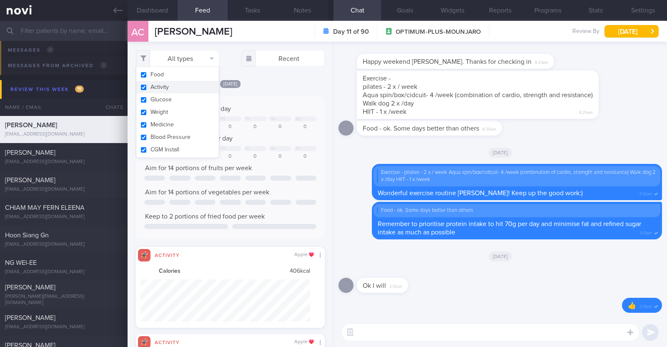
click at [179, 88] on button "Activity" at bounding box center [177, 87] width 83 height 13
checkbox input "false"
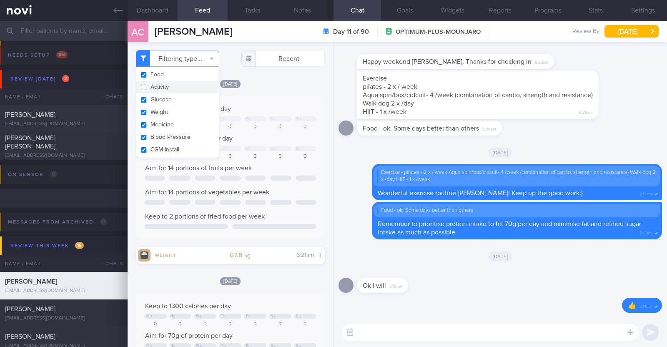
select select "9"
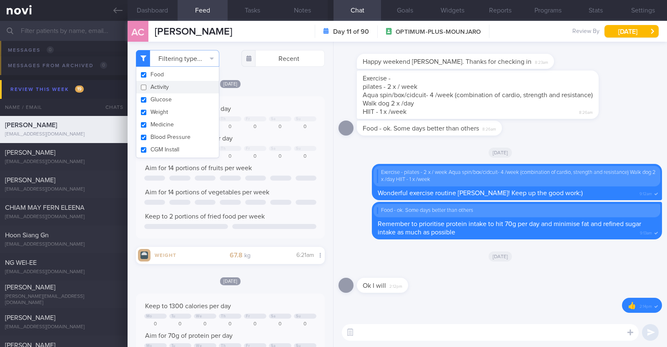
click at [288, 84] on div "[DATE]" at bounding box center [230, 83] width 189 height 9
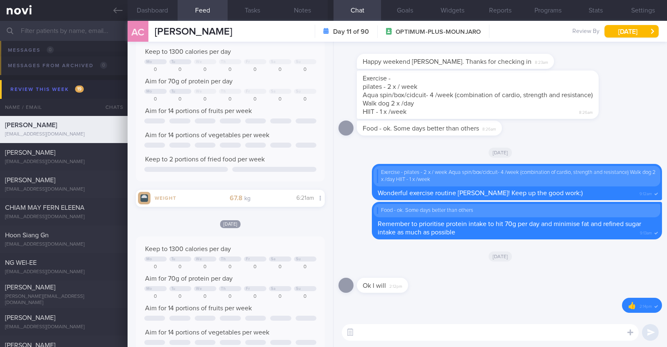
scroll to position [0, 0]
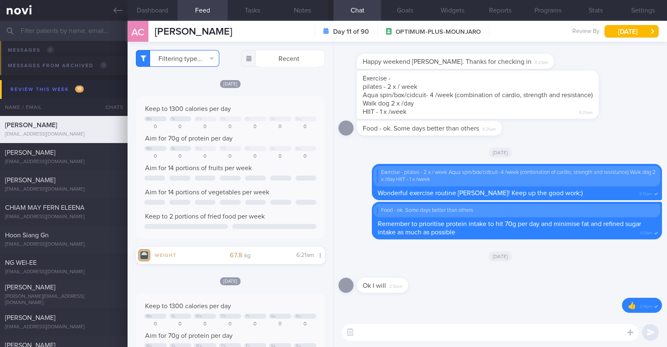
click at [203, 56] on button "Filtering type..." at bounding box center [177, 58] width 83 height 17
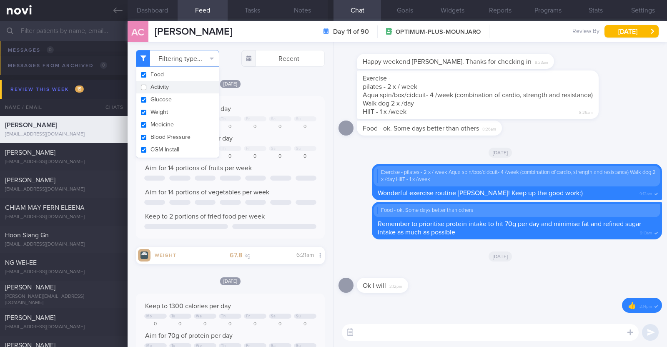
click at [163, 84] on button "Activity" at bounding box center [177, 87] width 83 height 13
click at [632, 103] on div "Exercise - pilates - 2 x / week Aqua spin/box/cidcuit- 4 /week (combination of …" at bounding box center [501, 95] width 324 height 50
checkbox input "true"
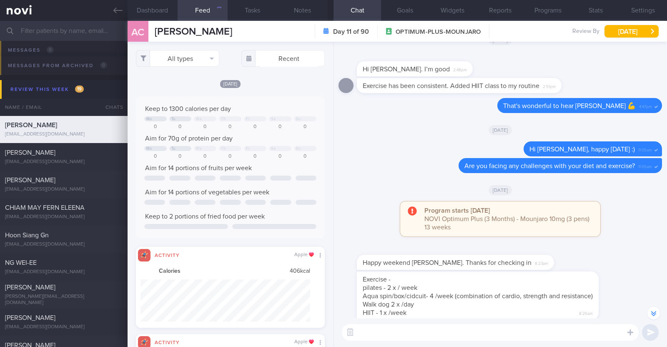
scroll to position [-208, 0]
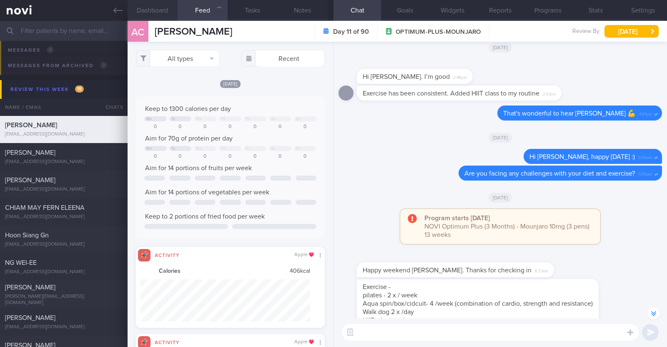
click at [148, 15] on button "Dashboard" at bounding box center [153, 10] width 50 height 21
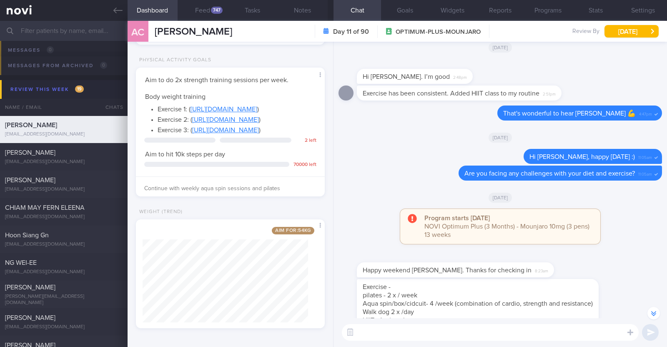
scroll to position [243, 0]
click at [198, 7] on button "Feed 747" at bounding box center [203, 10] width 50 height 21
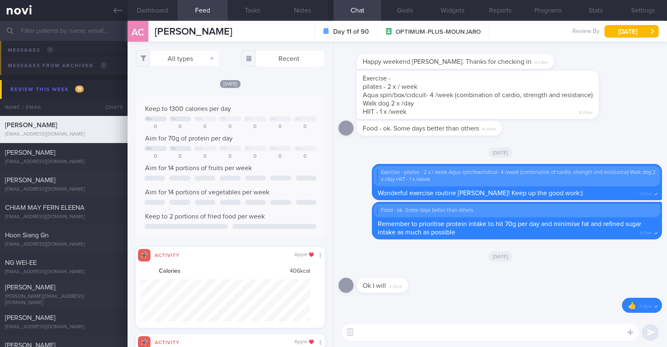
click at [481, 325] on textarea at bounding box center [490, 332] width 297 height 17
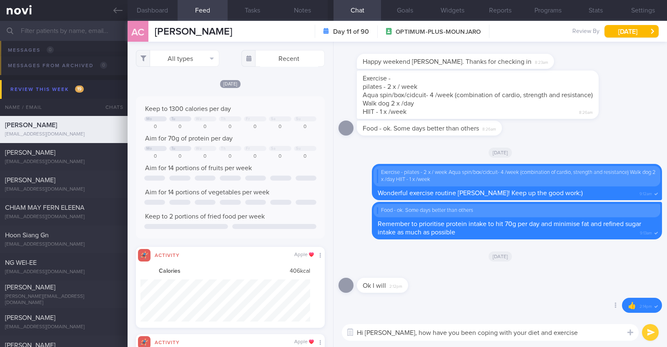
type textarea "Hi [PERSON_NAME], how have you been coping with your diet and exercise?"
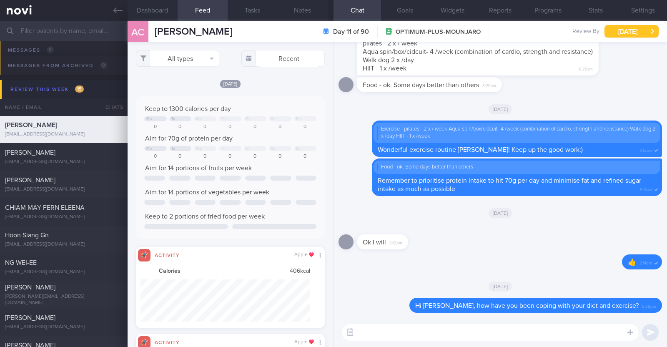
click at [642, 27] on button "[DATE]" at bounding box center [632, 31] width 54 height 13
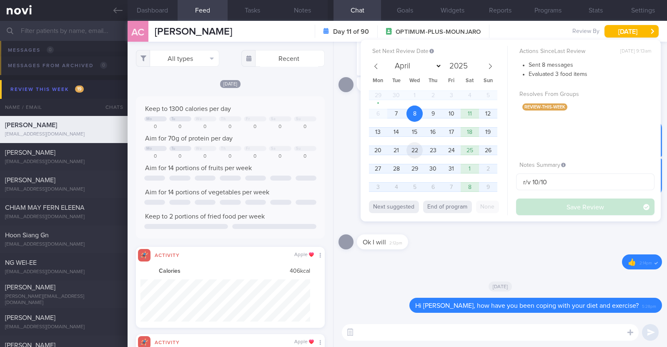
click at [413, 153] on span "22" at bounding box center [414, 150] width 16 height 16
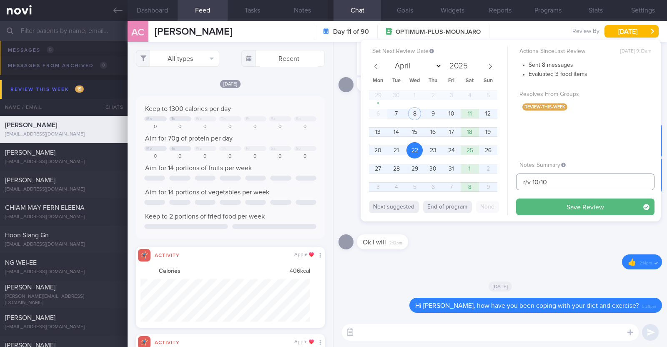
click at [538, 182] on input "r/v 10/10" at bounding box center [585, 181] width 138 height 17
type input "r/v 22/10"
click at [542, 200] on button "Save Review" at bounding box center [585, 206] width 138 height 17
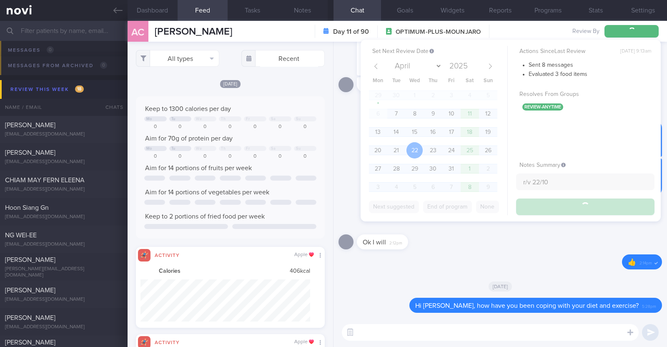
type input "r/v 22/10"
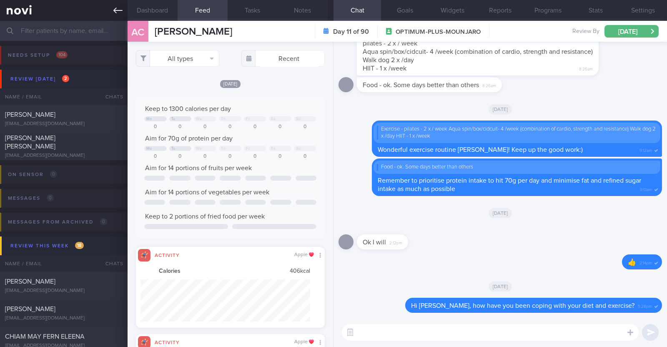
click at [115, 8] on icon at bounding box center [117, 10] width 9 height 9
